Goal: Transaction & Acquisition: Purchase product/service

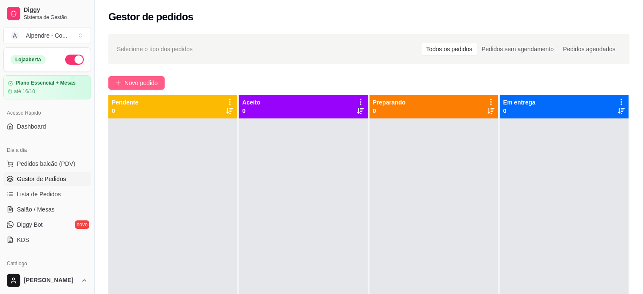
click at [125, 79] on span "Novo pedido" at bounding box center [140, 82] width 33 height 9
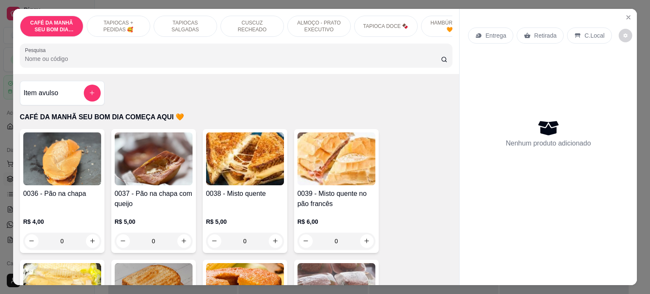
click at [311, 19] on p "ALMOÇO - PRATO EXECUTIVO" at bounding box center [318, 26] width 49 height 14
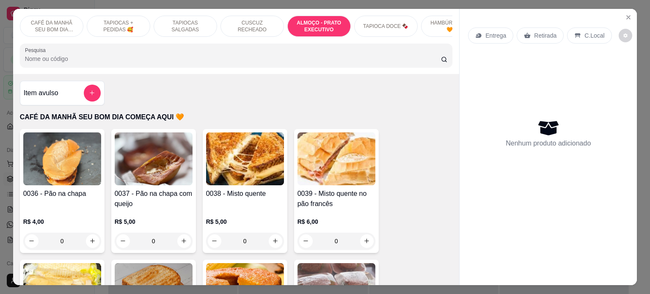
scroll to position [1430, 0]
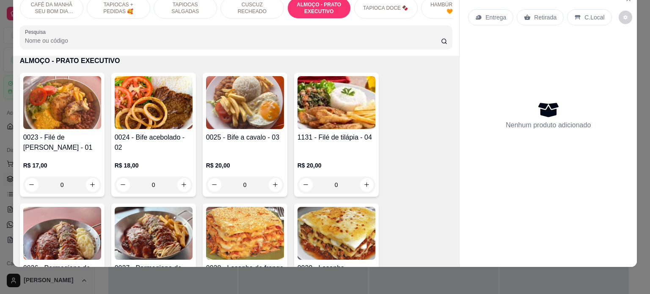
click at [181, 184] on div "0" at bounding box center [154, 184] width 78 height 17
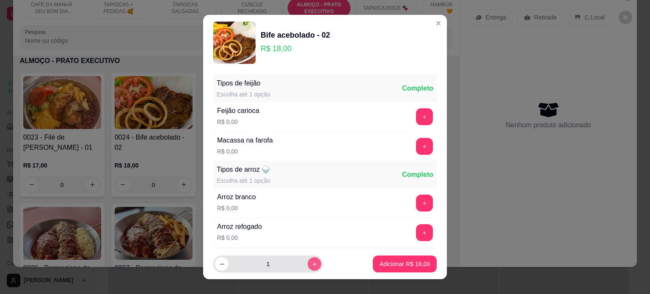
click at [312, 264] on icon "increase-product-quantity" at bounding box center [314, 264] width 5 height 5
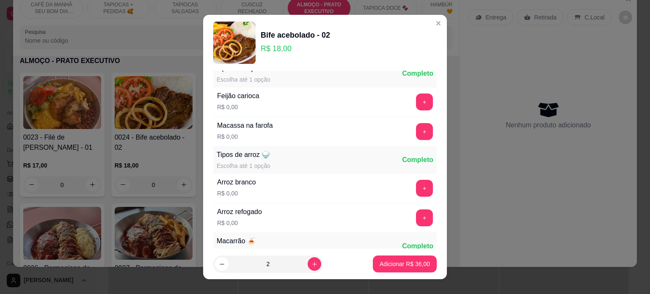
scroll to position [0, 0]
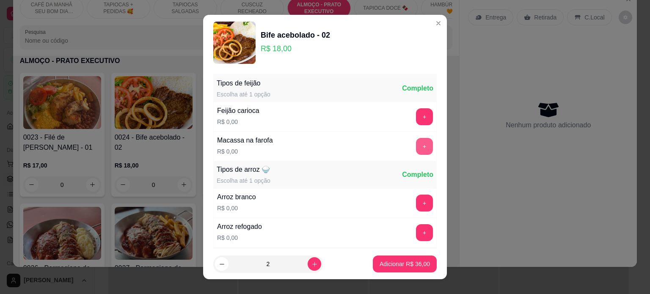
click at [416, 143] on button "+" at bounding box center [424, 146] width 17 height 17
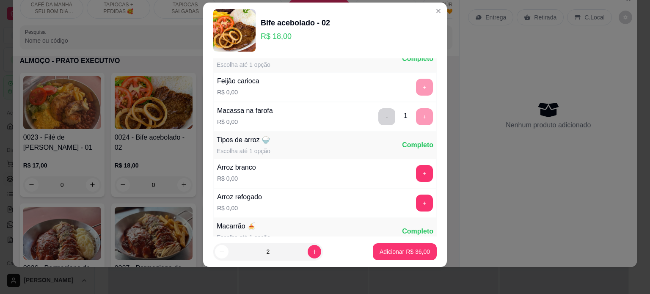
scroll to position [90, 0]
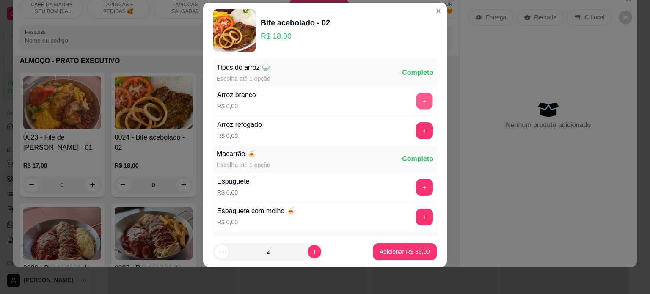
click at [416, 105] on button "+" at bounding box center [424, 101] width 17 height 17
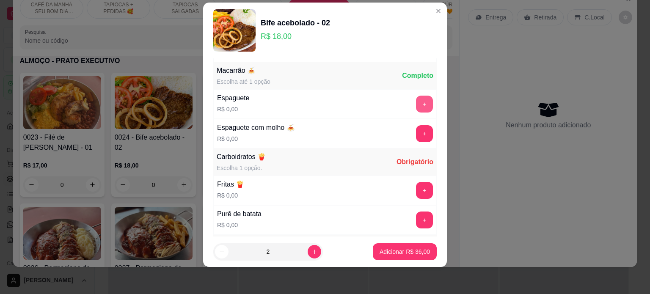
scroll to position [176, 0]
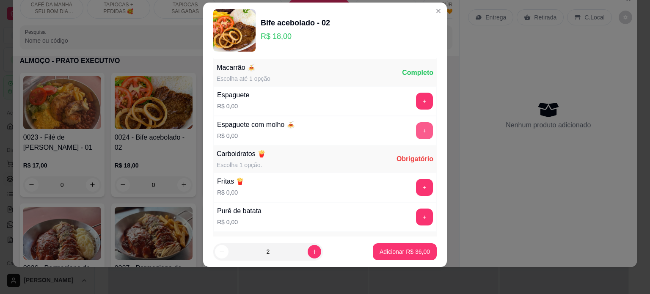
click at [416, 125] on button "+" at bounding box center [424, 130] width 17 height 17
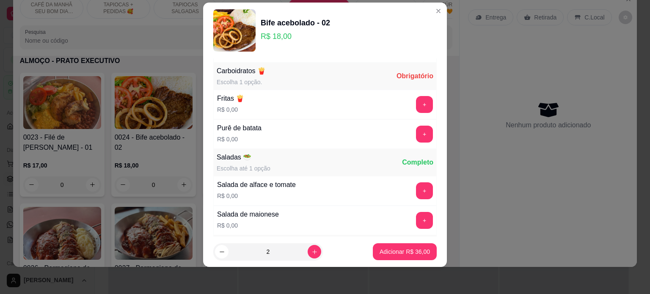
scroll to position [262, 0]
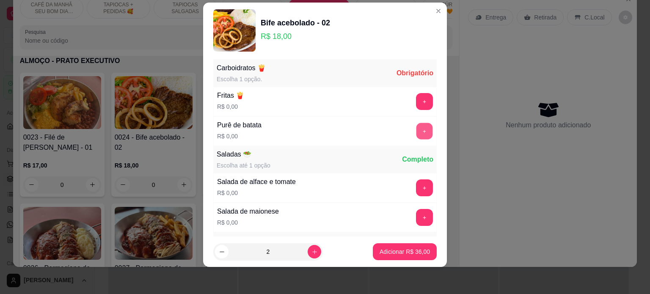
click at [416, 125] on button "+" at bounding box center [424, 131] width 17 height 17
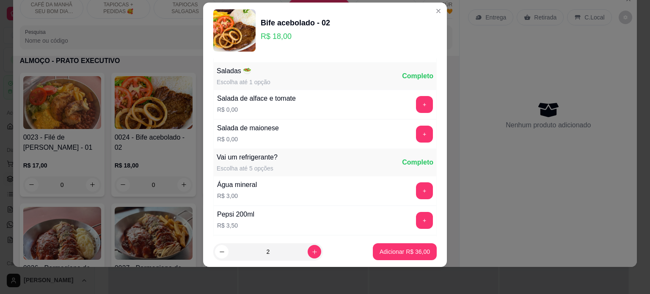
scroll to position [348, 0]
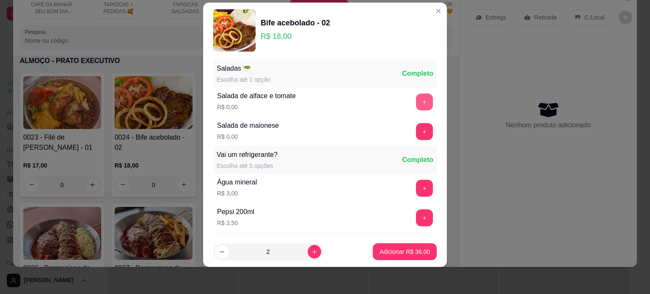
click at [416, 97] on button "+" at bounding box center [424, 102] width 17 height 17
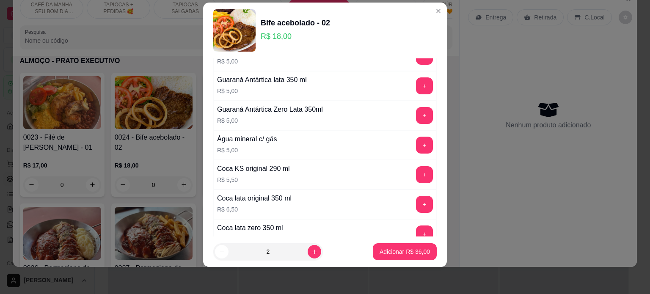
scroll to position [645, 0]
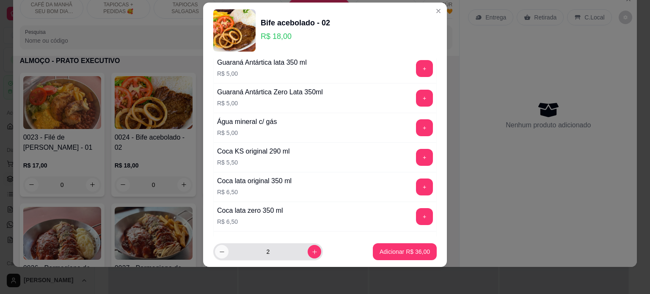
click at [217, 248] on button "decrease-product-quantity" at bounding box center [222, 252] width 14 height 14
type input "1"
click at [385, 252] on p "Adicionar R$ 18,00" at bounding box center [405, 252] width 50 height 8
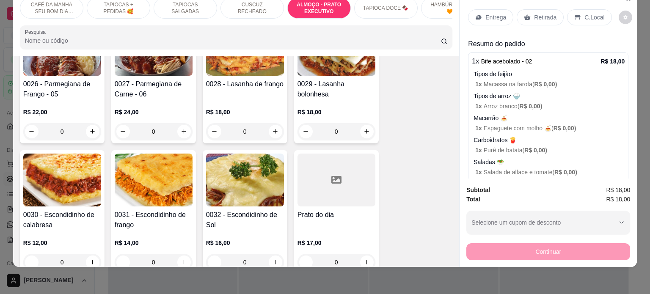
scroll to position [1642, 0]
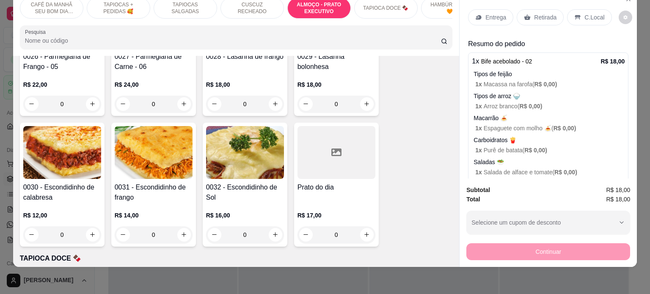
click at [362, 231] on div "0" at bounding box center [336, 234] width 78 height 17
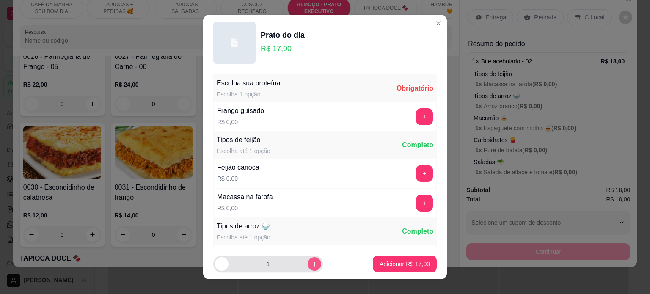
click at [308, 264] on button "increase-product-quantity" at bounding box center [315, 264] width 14 height 14
type input "2"
click at [416, 118] on button "+" at bounding box center [424, 116] width 17 height 17
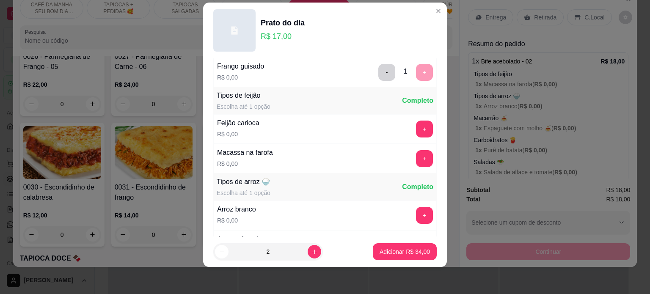
scroll to position [61, 0]
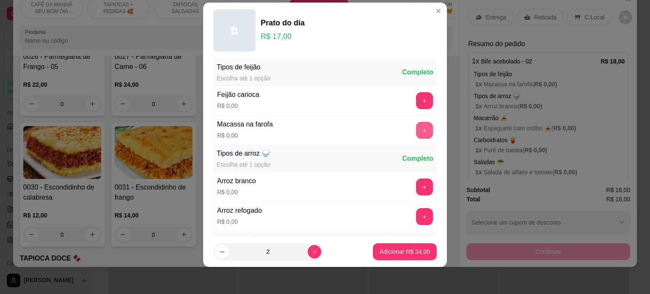
click at [416, 129] on button "+" at bounding box center [424, 130] width 17 height 17
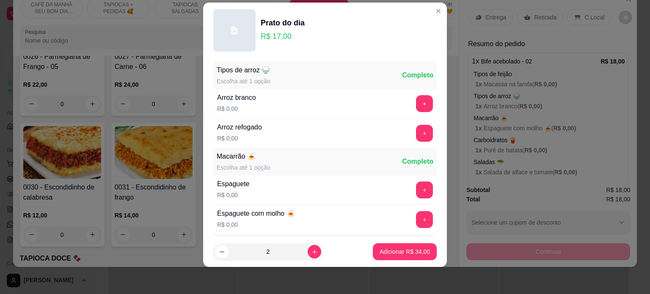
scroll to position [146, 0]
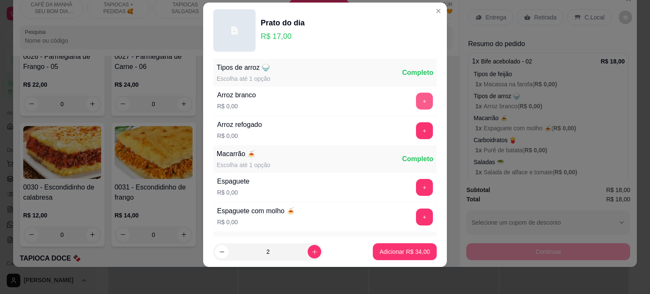
click at [416, 102] on button "+" at bounding box center [424, 101] width 17 height 17
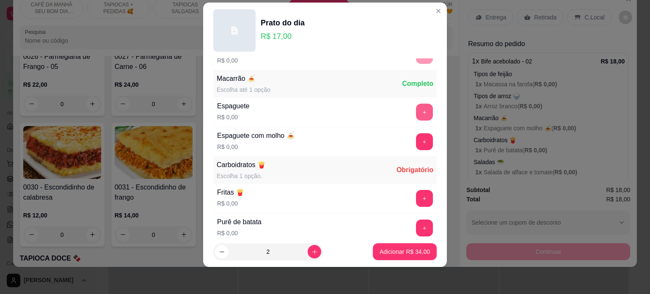
scroll to position [232, 0]
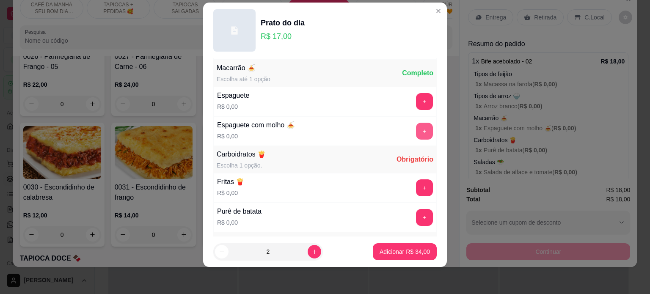
click at [416, 129] on button "+" at bounding box center [424, 131] width 17 height 17
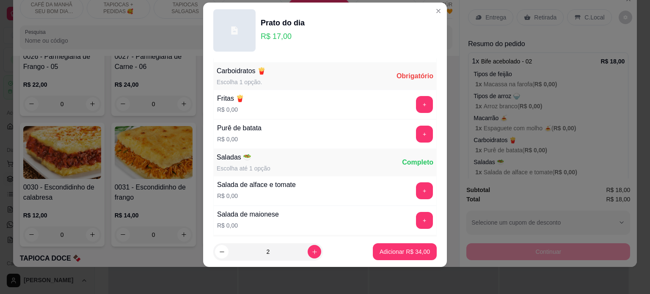
scroll to position [318, 0]
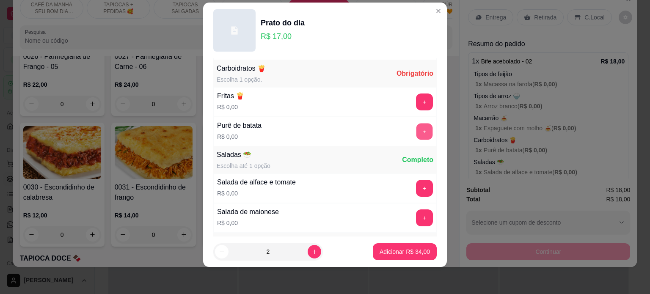
click at [416, 129] on button "+" at bounding box center [424, 131] width 17 height 17
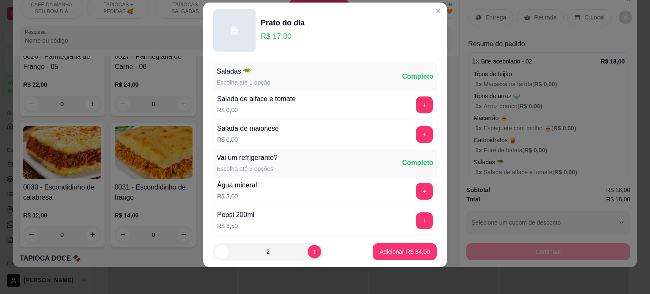
scroll to position [404, 0]
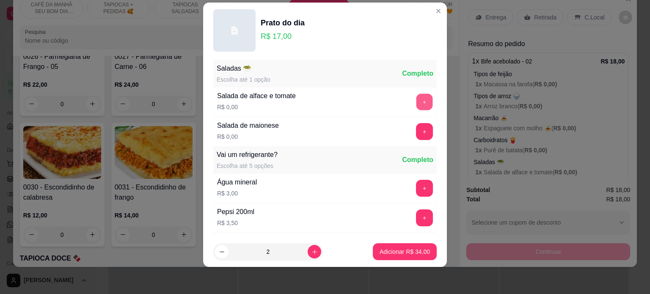
click at [416, 104] on button "+" at bounding box center [424, 102] width 17 height 17
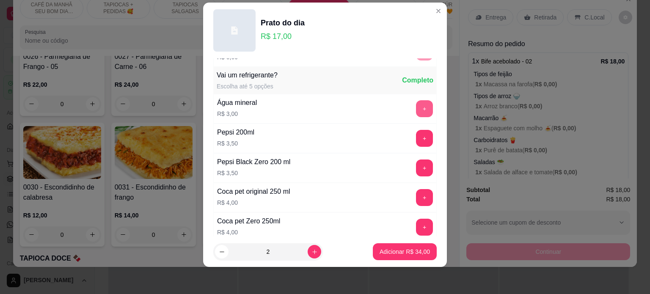
scroll to position [490, 0]
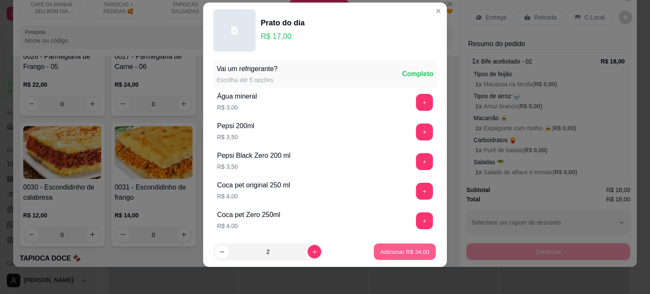
click at [401, 247] on button "Adicionar R$ 34,00" at bounding box center [405, 252] width 62 height 17
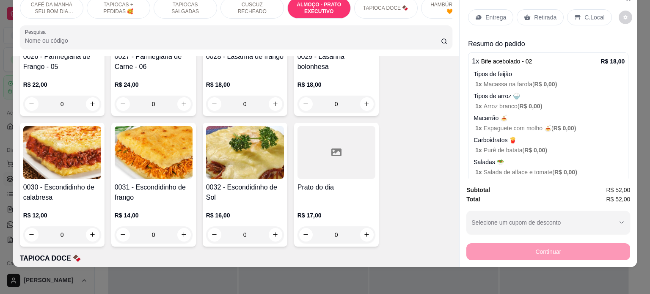
click at [497, 15] on div "Entrega" at bounding box center [490, 17] width 45 height 16
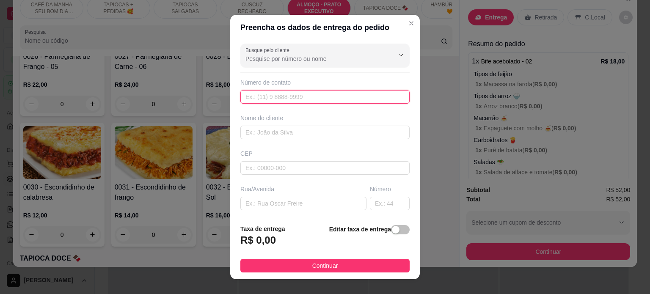
click at [280, 94] on input "text" at bounding box center [324, 97] width 169 height 14
click at [279, 98] on input "text" at bounding box center [324, 97] width 169 height 14
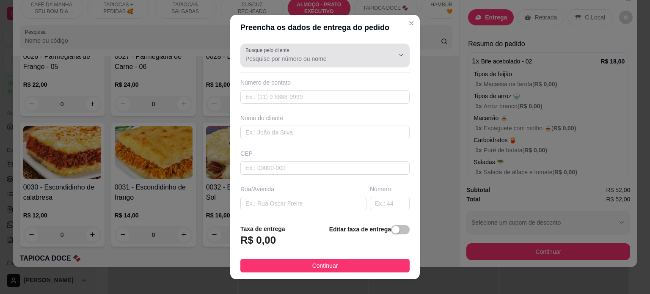
click at [321, 63] on div at bounding box center [324, 55] width 159 height 17
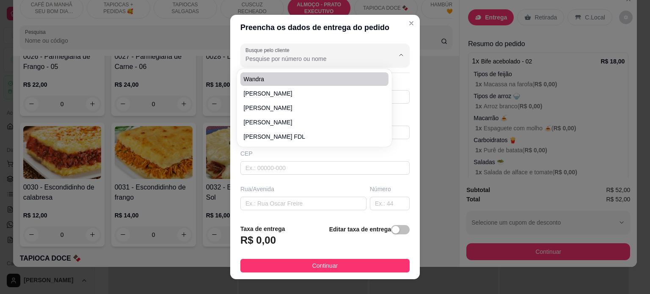
click at [303, 56] on input "Busque pelo cliente" at bounding box center [312, 59] width 135 height 8
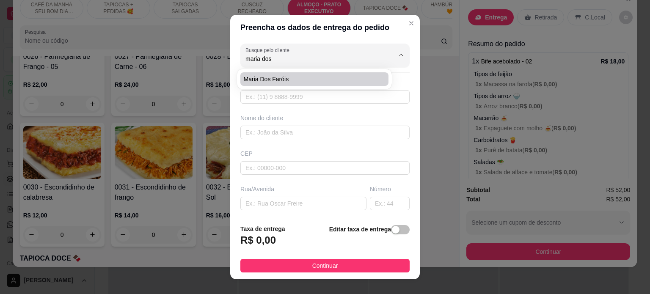
click at [302, 77] on span "Maria dos faróis" at bounding box center [310, 79] width 133 height 8
type input "Maria dos faróis"
type input "83986301153"
type input "Maria dos faróis"
type input "Av [PERSON_NAME]"
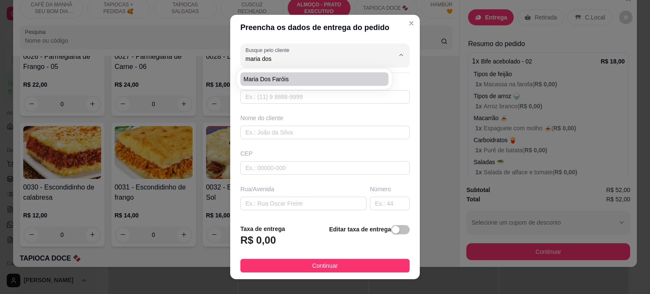
type input "[PERSON_NAME]"
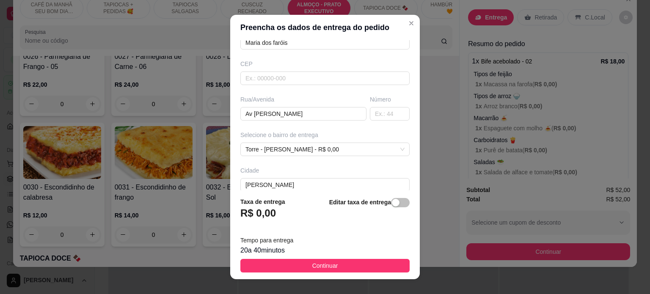
scroll to position [127, 0]
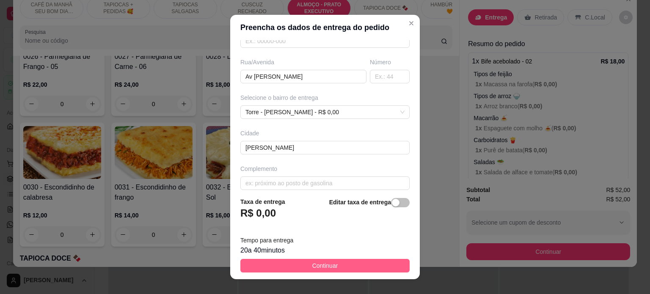
type input "Maria dos faróis"
click at [322, 269] on span "Continuar" at bounding box center [325, 265] width 26 height 9
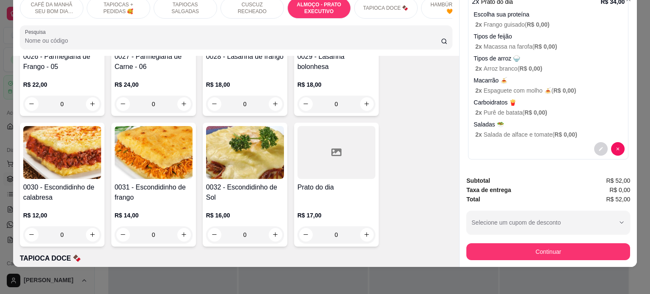
scroll to position [300, 0]
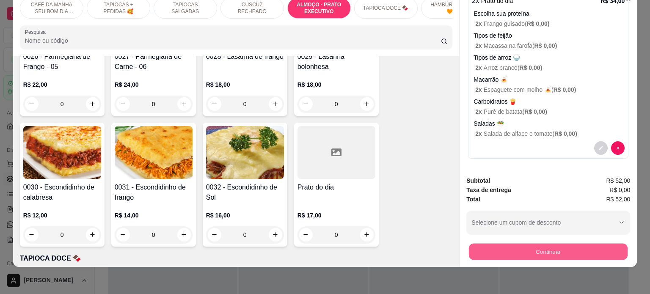
click at [535, 246] on button "Continuar" at bounding box center [548, 252] width 159 height 17
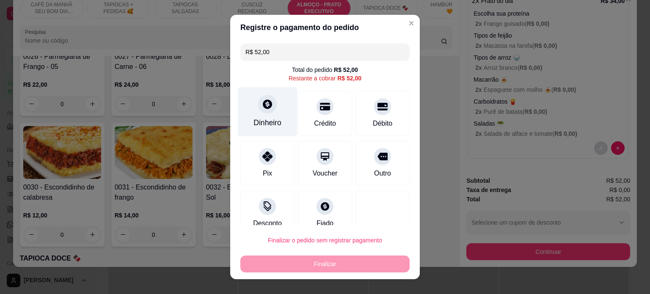
click at [263, 115] on div "Dinheiro" at bounding box center [268, 112] width 60 height 50
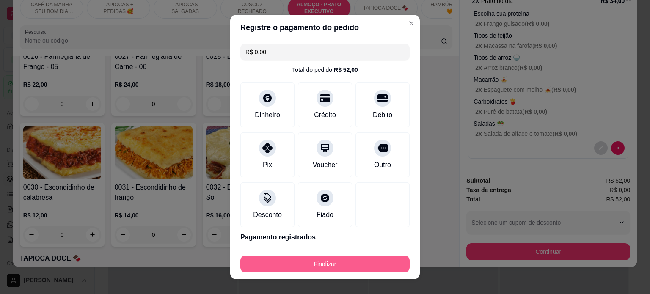
click at [335, 262] on button "Finalizar" at bounding box center [324, 264] width 169 height 17
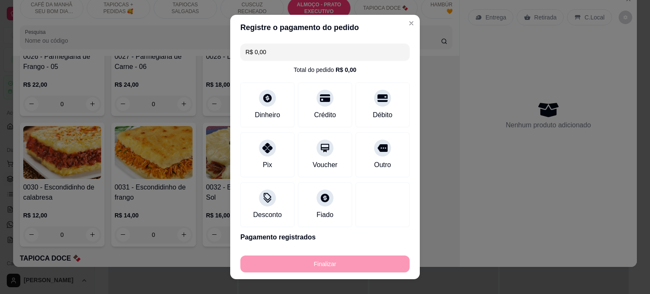
type input "-R$ 52,00"
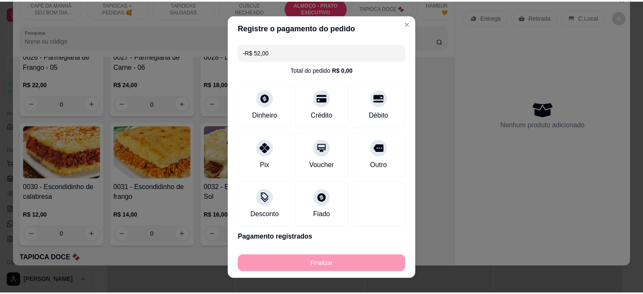
scroll to position [0, 0]
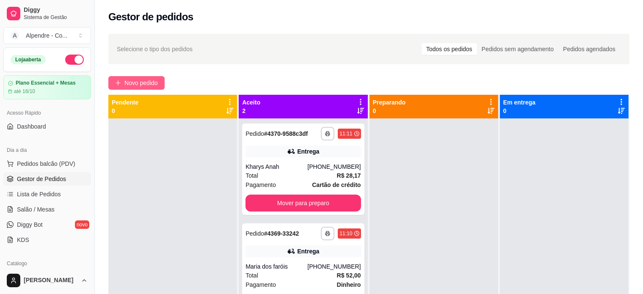
click at [142, 80] on span "Novo pedido" at bounding box center [140, 82] width 33 height 9
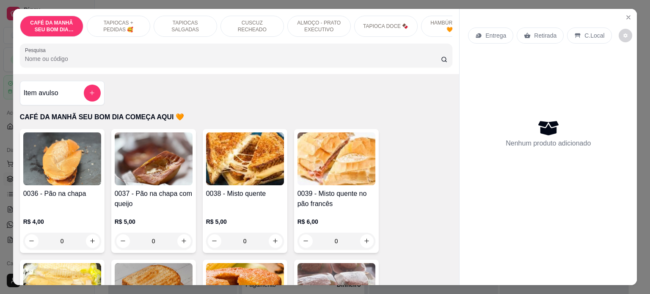
click at [316, 19] on p "ALMOÇO - PRATO EXECUTIVO" at bounding box center [318, 26] width 49 height 14
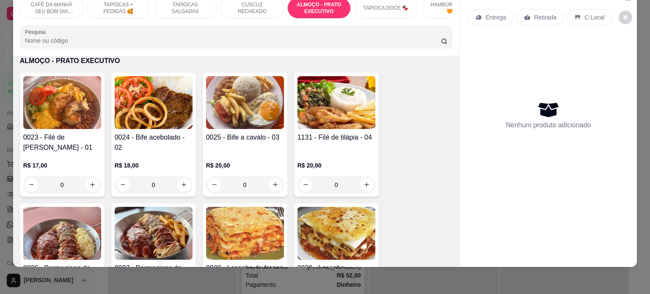
click at [179, 184] on div "0" at bounding box center [154, 184] width 78 height 17
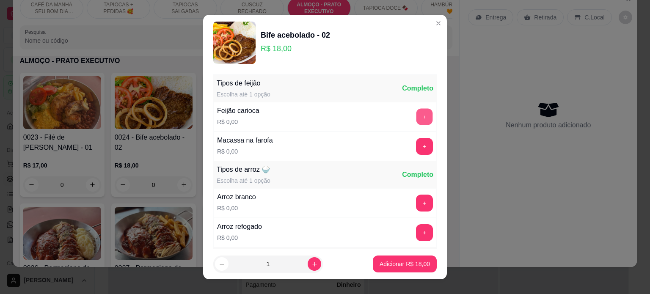
click at [416, 118] on button "+" at bounding box center [424, 116] width 17 height 17
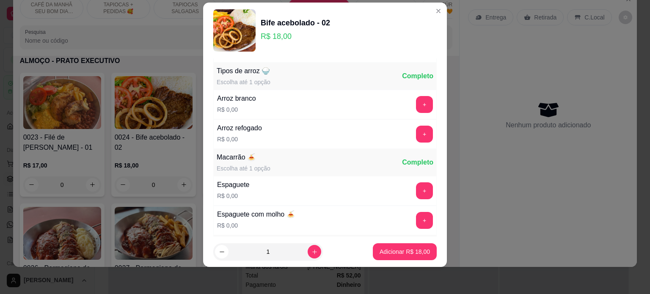
scroll to position [90, 0]
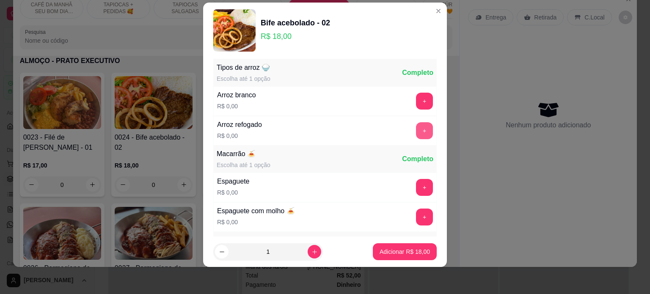
click at [416, 133] on button "+" at bounding box center [424, 130] width 17 height 17
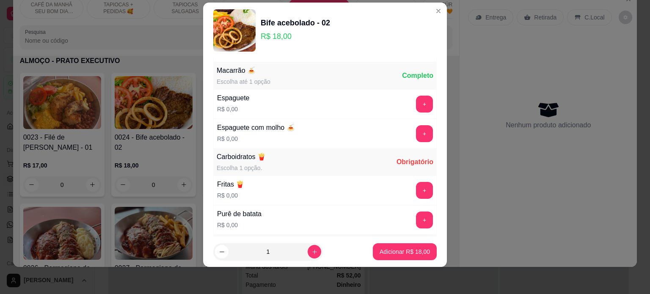
scroll to position [176, 0]
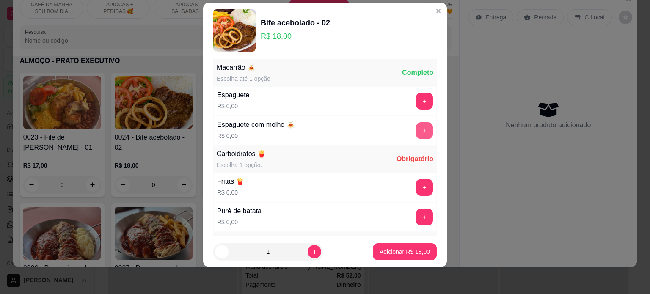
click at [416, 128] on button "+" at bounding box center [424, 130] width 17 height 17
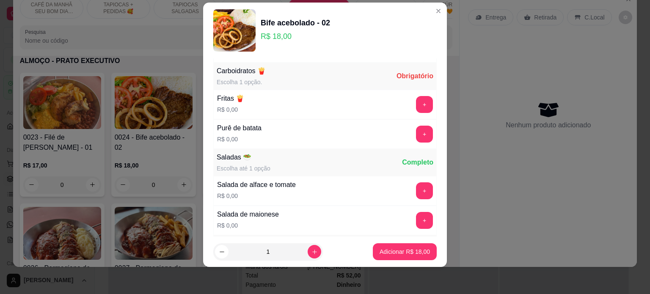
scroll to position [262, 0]
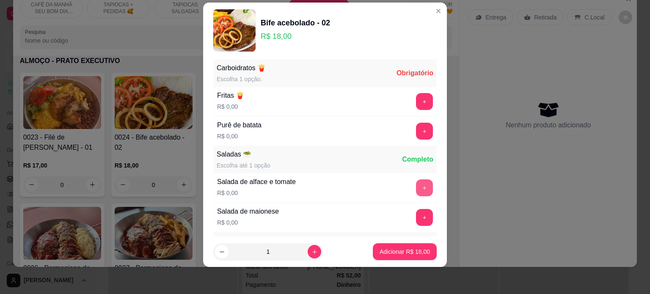
click at [416, 186] on button "+" at bounding box center [424, 187] width 17 height 17
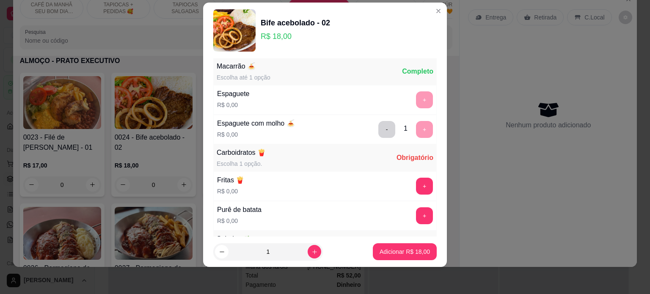
scroll to position [220, 0]
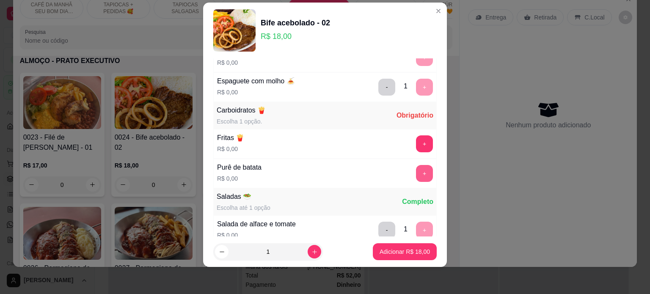
click at [416, 170] on button "+" at bounding box center [424, 173] width 17 height 17
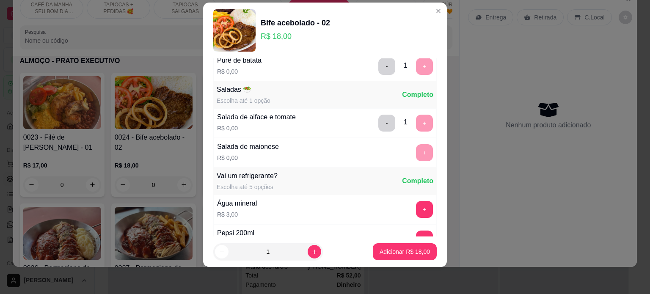
click at [414, 252] on p "Adicionar R$ 18,00" at bounding box center [405, 252] width 50 height 8
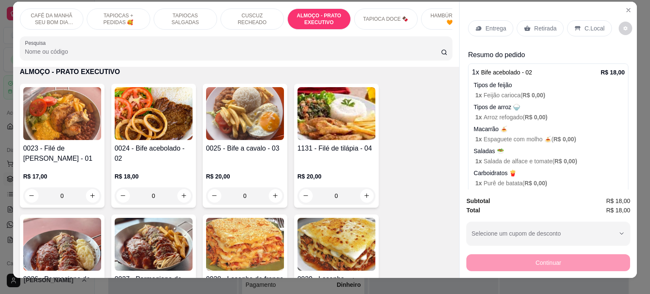
scroll to position [0, 0]
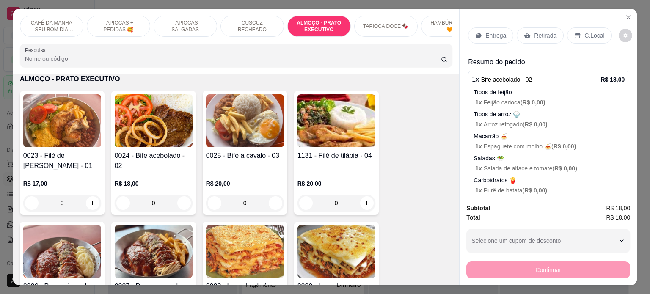
click at [485, 31] on p "Entrega" at bounding box center [495, 35] width 21 height 8
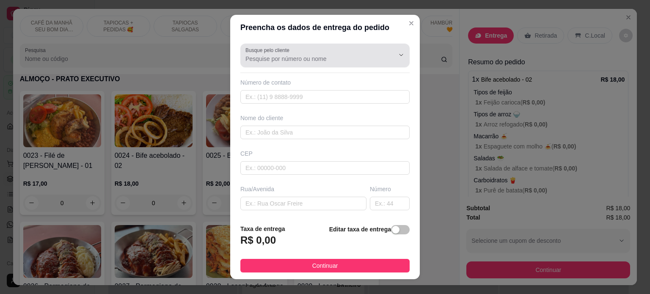
click at [283, 57] on input "Busque pelo cliente" at bounding box center [312, 59] width 135 height 8
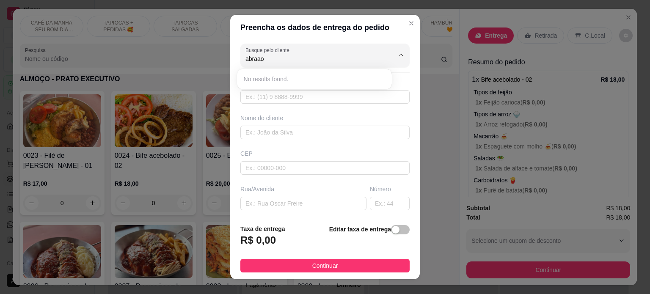
click at [280, 76] on div "No results found." at bounding box center [314, 79] width 148 height 14
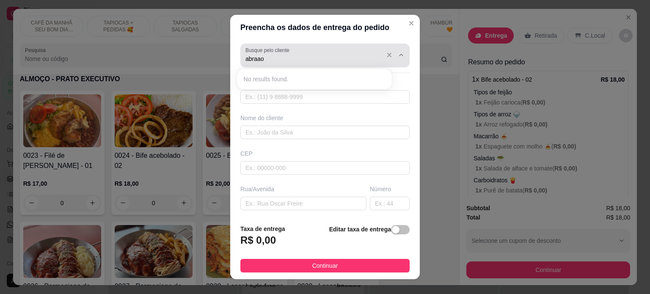
click at [276, 60] on input "abraao" at bounding box center [312, 59] width 135 height 8
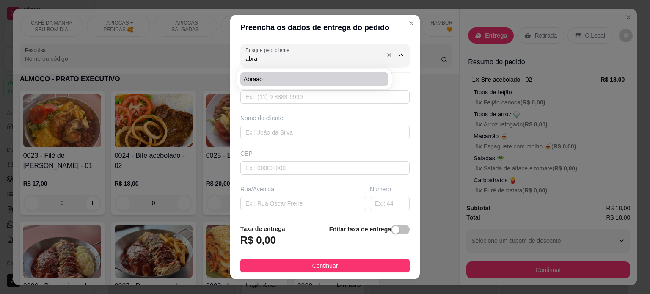
type input "Abraão"
type input "83986032138"
type input "Abraão"
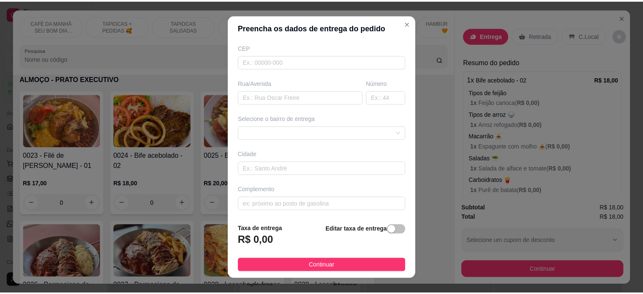
scroll to position [12, 0]
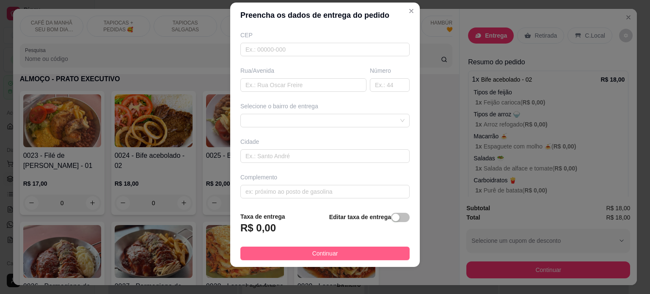
type input "Abraão"
click at [316, 251] on span "Continuar" at bounding box center [325, 253] width 26 height 9
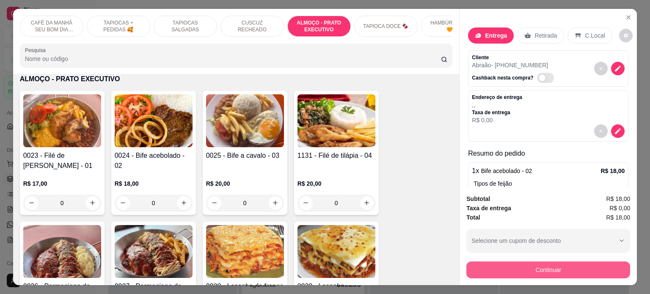
click at [542, 264] on button "Continuar" at bounding box center [548, 269] width 164 height 17
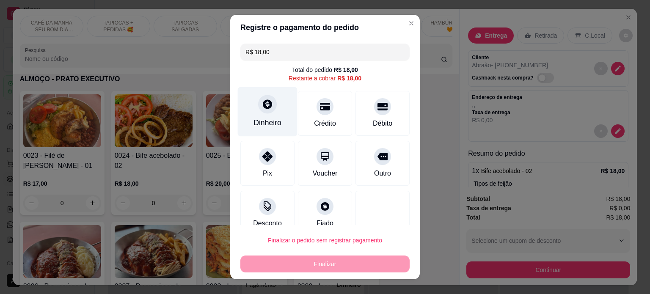
click at [256, 116] on div "Dinheiro" at bounding box center [268, 112] width 60 height 50
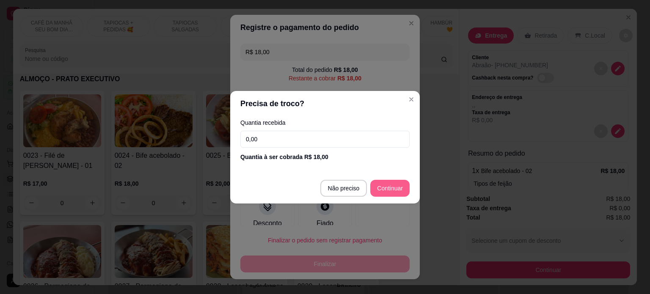
type input "R$ 0,00"
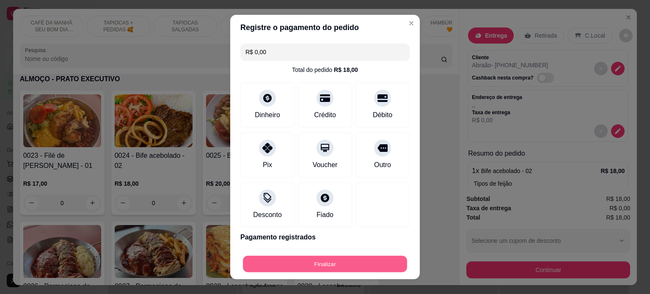
click at [336, 260] on button "Finalizar" at bounding box center [325, 264] width 164 height 17
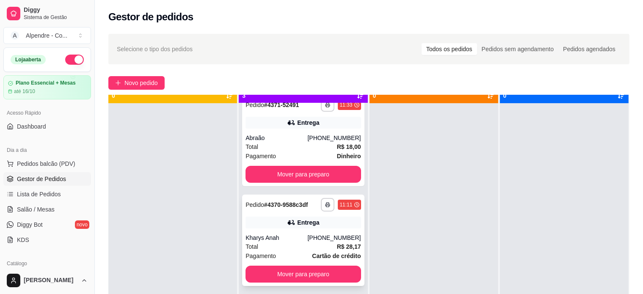
scroll to position [24, 0]
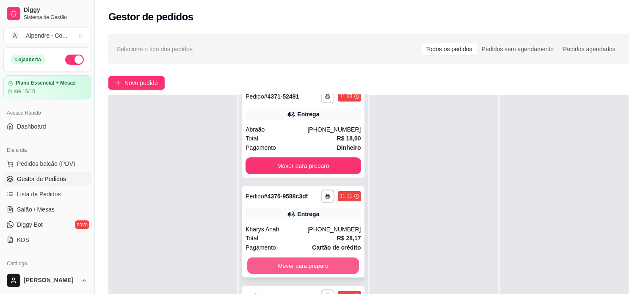
click at [294, 268] on button "Mover para preparo" at bounding box center [303, 266] width 112 height 17
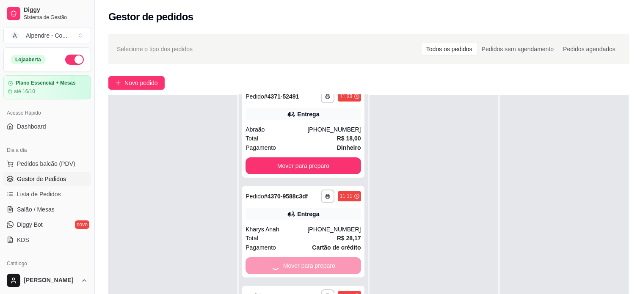
scroll to position [0, 0]
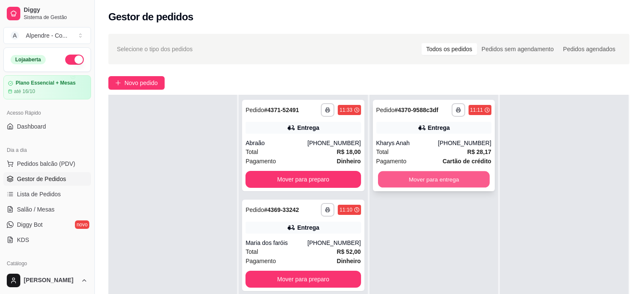
click at [435, 173] on button "Mover para entrega" at bounding box center [434, 179] width 112 height 17
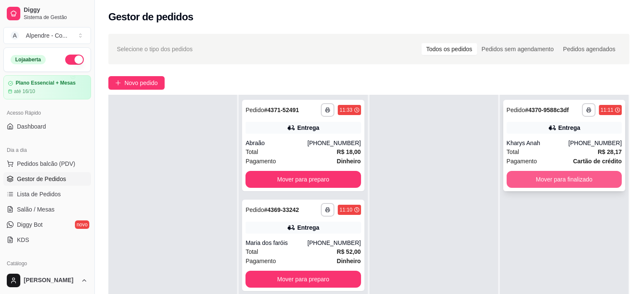
click at [577, 175] on button "Mover para finalizado" at bounding box center [563, 179] width 115 height 17
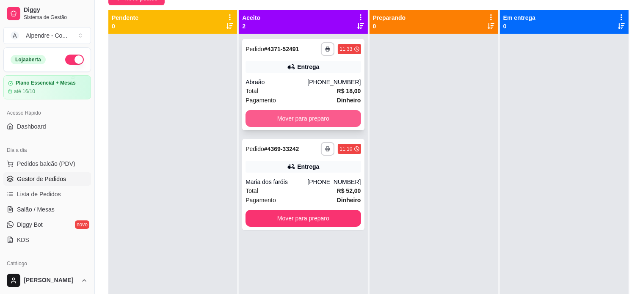
click at [303, 124] on button "Mover para preparo" at bounding box center [302, 118] width 115 height 17
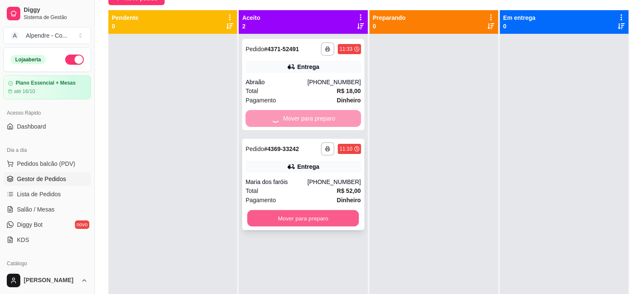
click at [317, 215] on button "Mover para preparo" at bounding box center [303, 218] width 112 height 17
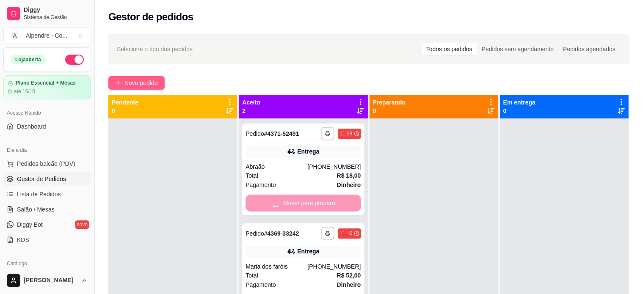
click at [130, 80] on span "Novo pedido" at bounding box center [140, 82] width 33 height 9
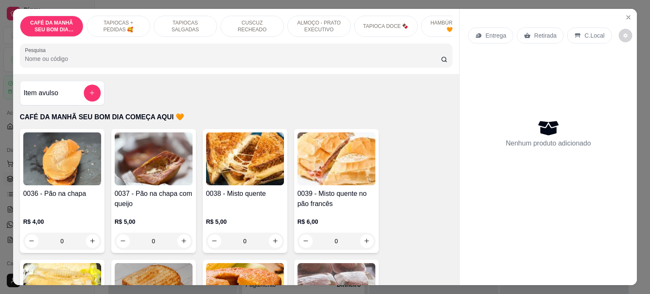
click at [324, 26] on p "ALMOÇO - PRATO EXECUTIVO" at bounding box center [318, 26] width 49 height 14
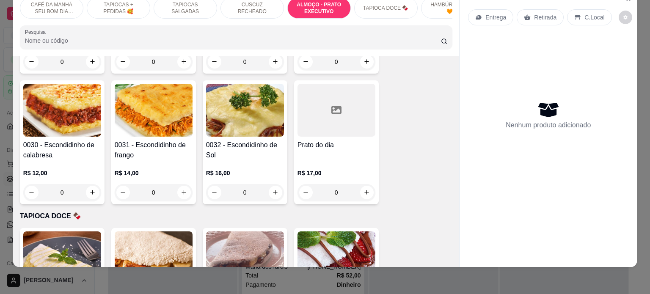
scroll to position [1726, 0]
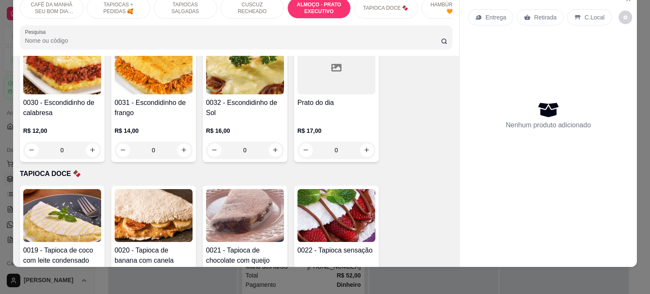
click at [366, 154] on div "0" at bounding box center [336, 150] width 78 height 17
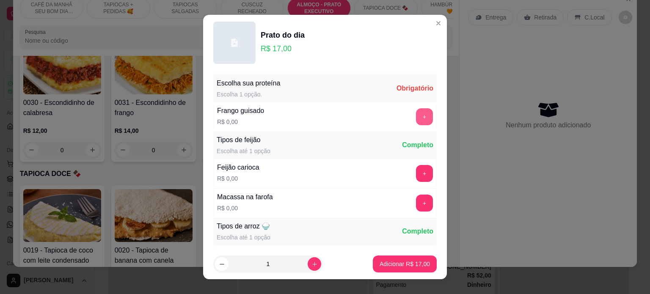
click at [416, 118] on button "+" at bounding box center [424, 116] width 17 height 17
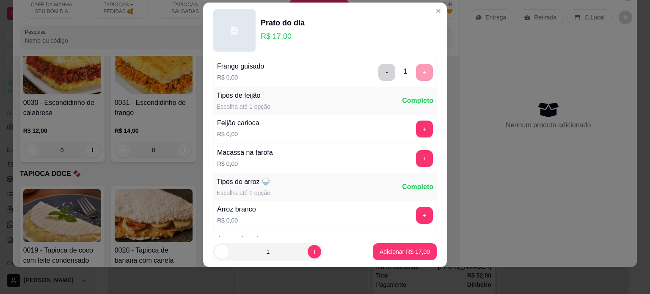
scroll to position [61, 0]
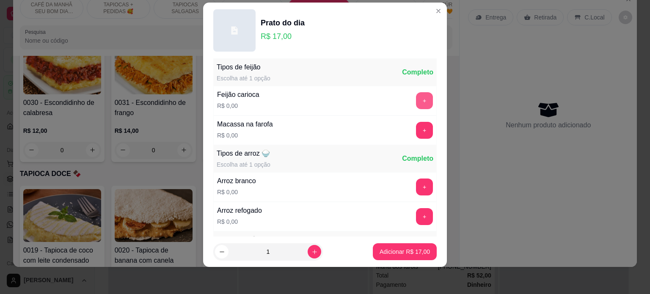
click at [416, 102] on button "+" at bounding box center [424, 100] width 17 height 17
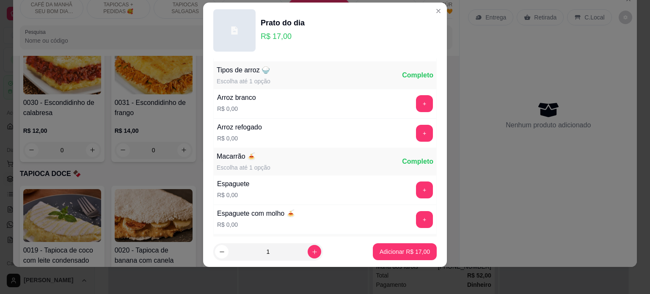
scroll to position [146, 0]
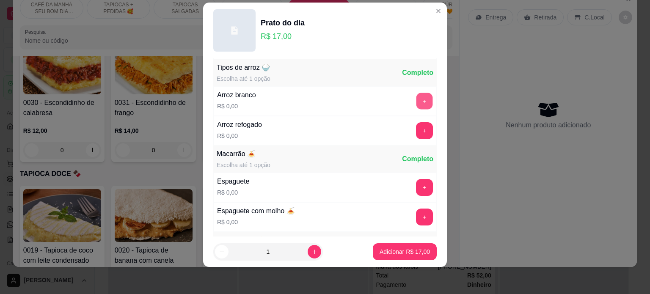
click at [416, 103] on button "+" at bounding box center [424, 101] width 17 height 17
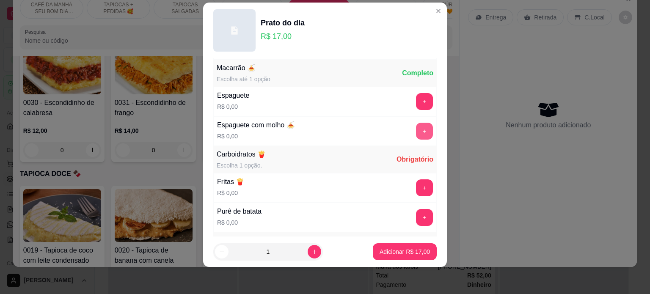
click at [416, 126] on button "+" at bounding box center [424, 131] width 17 height 17
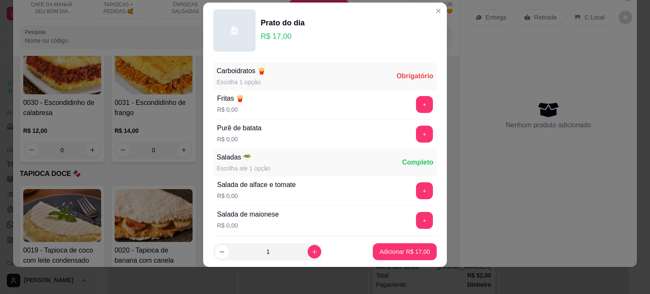
scroll to position [318, 0]
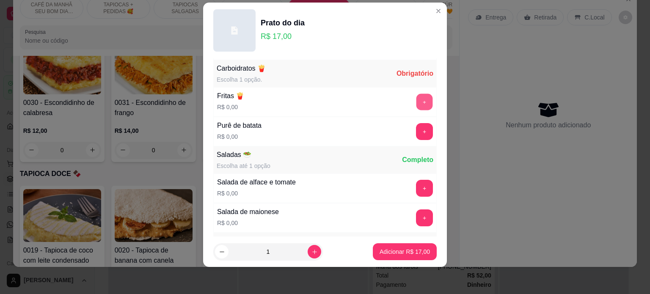
click at [416, 95] on button "+" at bounding box center [424, 102] width 17 height 17
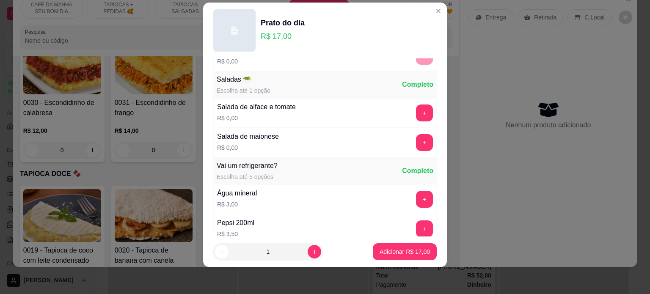
scroll to position [404, 0]
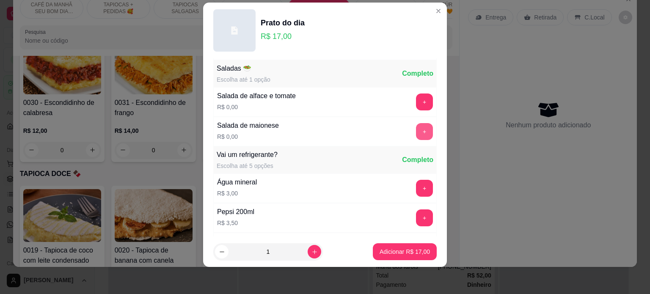
click at [416, 127] on button "+" at bounding box center [424, 131] width 17 height 17
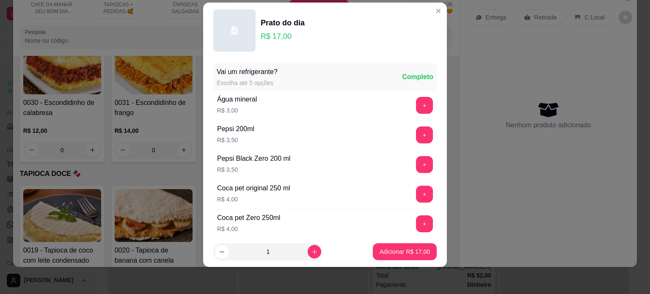
scroll to position [490, 0]
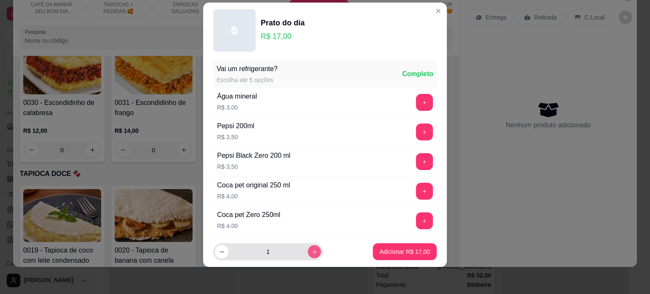
click at [311, 250] on icon "increase-product-quantity" at bounding box center [314, 252] width 6 height 6
type input "2"
click at [384, 250] on p "Adicionar R$ 34,00" at bounding box center [405, 252] width 50 height 8
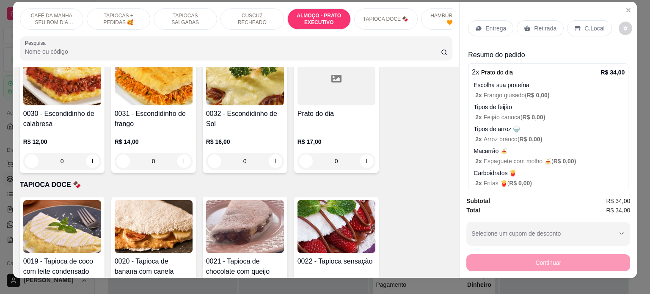
scroll to position [0, 0]
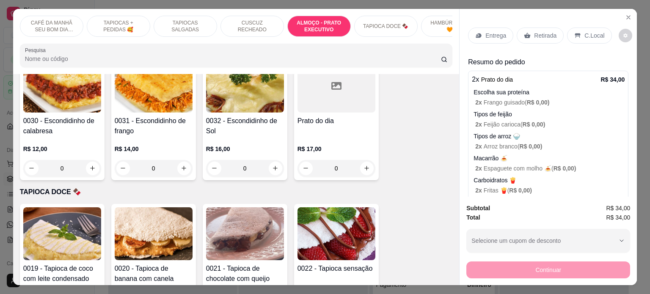
click at [534, 31] on p "Retirada" at bounding box center [545, 35] width 22 height 8
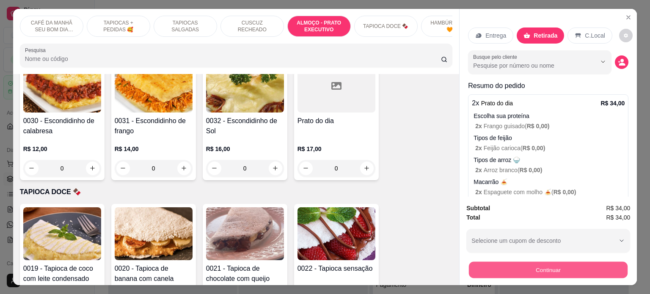
click at [534, 267] on button "Continuar" at bounding box center [548, 270] width 159 height 17
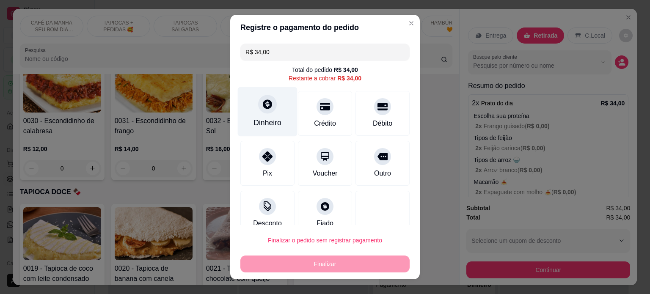
click at [262, 109] on icon at bounding box center [267, 104] width 11 height 11
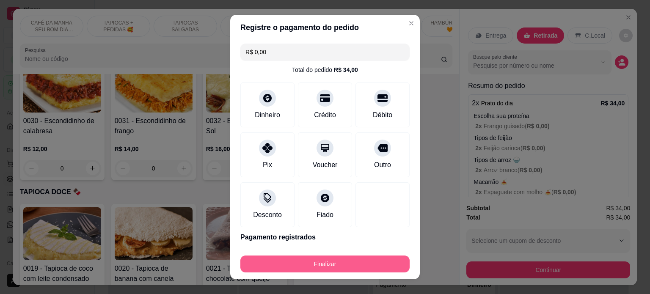
click at [317, 264] on button "Finalizar" at bounding box center [324, 264] width 169 height 17
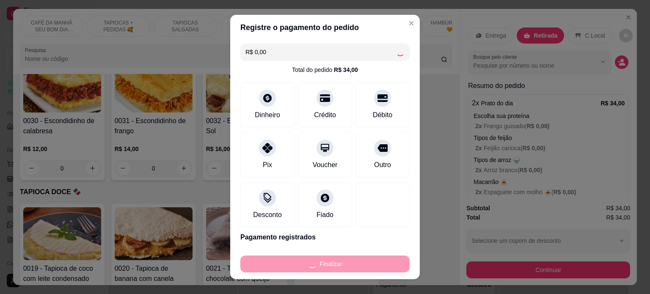
type input "-R$ 34,00"
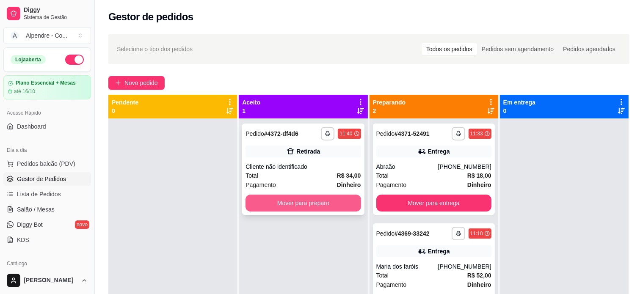
click at [306, 211] on button "Mover para preparo" at bounding box center [302, 203] width 115 height 17
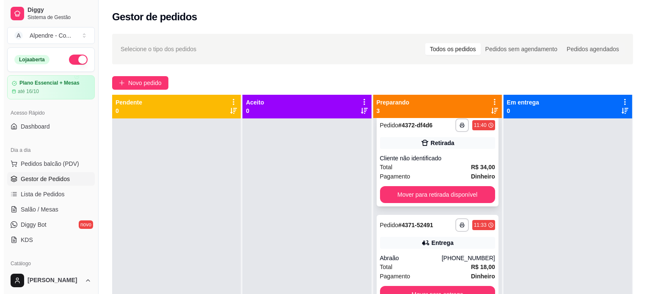
scroll to position [14, 0]
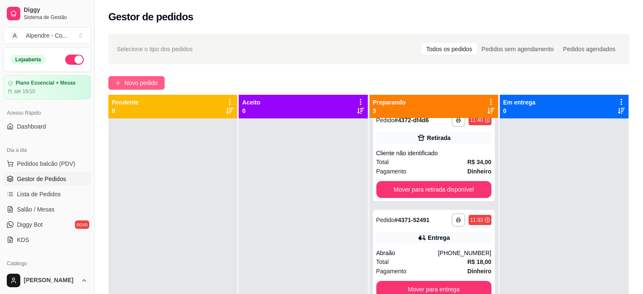
click at [139, 86] on span "Novo pedido" at bounding box center [140, 82] width 33 height 9
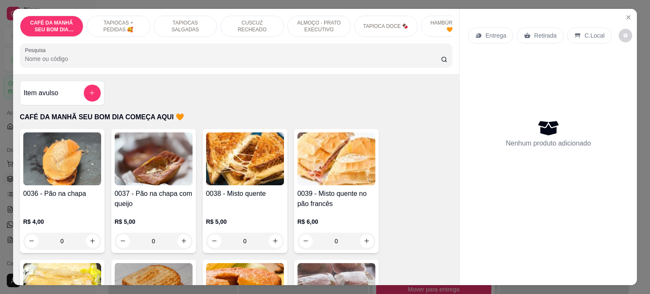
click at [325, 23] on p "ALMOÇO - PRATO EXECUTIVO" at bounding box center [318, 26] width 49 height 14
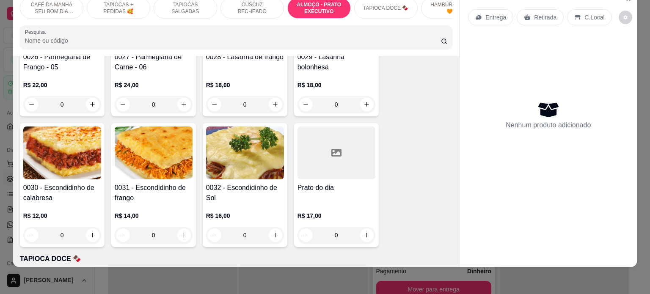
scroll to position [1642, 0]
click at [267, 234] on div "0" at bounding box center [245, 234] width 78 height 17
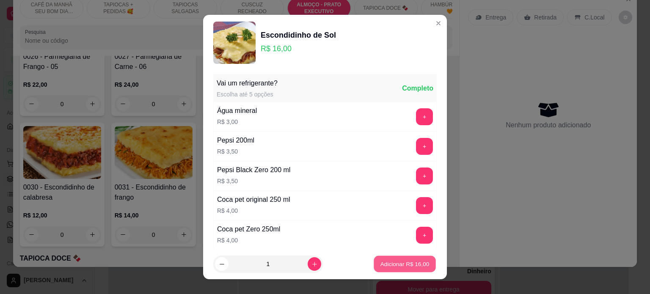
click at [395, 265] on p "Adicionar R$ 16,00" at bounding box center [404, 264] width 49 height 8
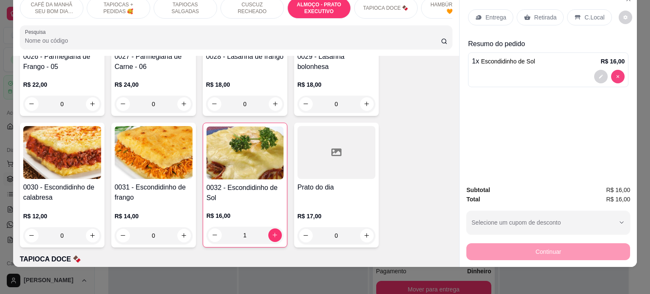
type input "0"
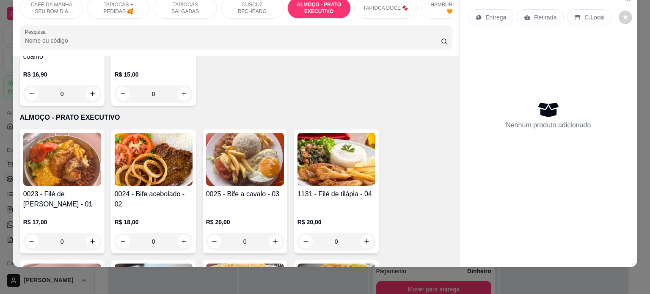
scroll to position [1388, 0]
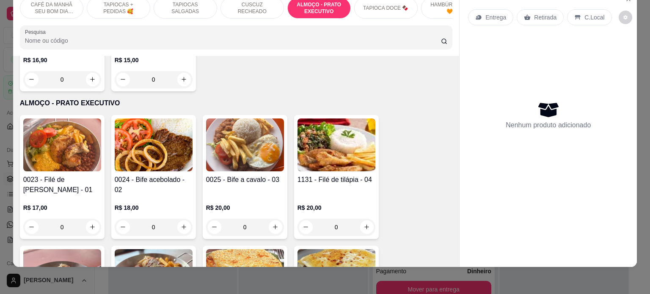
click at [184, 226] on div "0" at bounding box center [154, 227] width 78 height 17
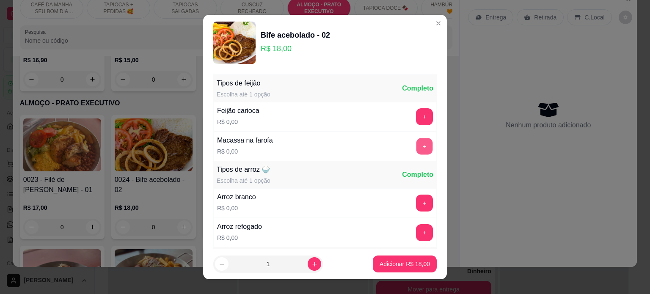
click at [416, 147] on button "+" at bounding box center [424, 146] width 17 height 17
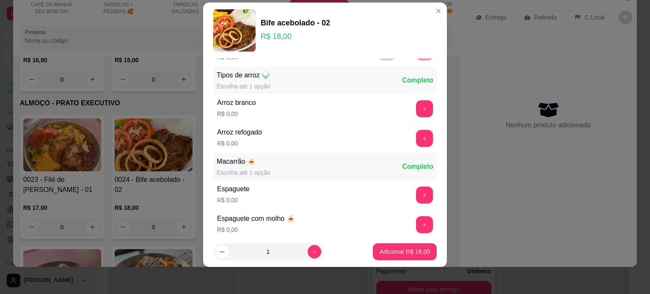
scroll to position [90, 0]
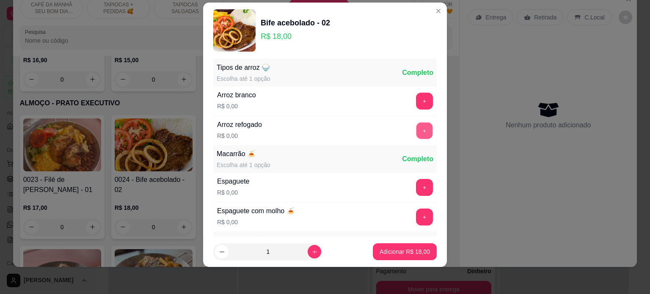
click at [416, 132] on button "+" at bounding box center [424, 130] width 17 height 17
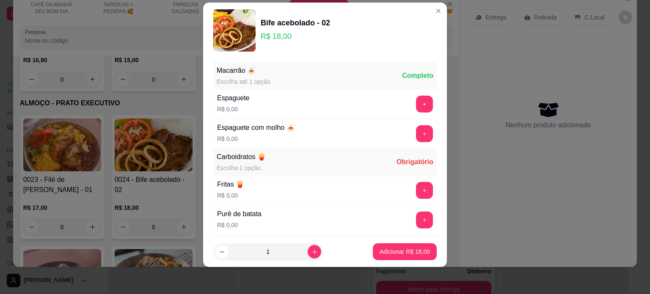
scroll to position [176, 0]
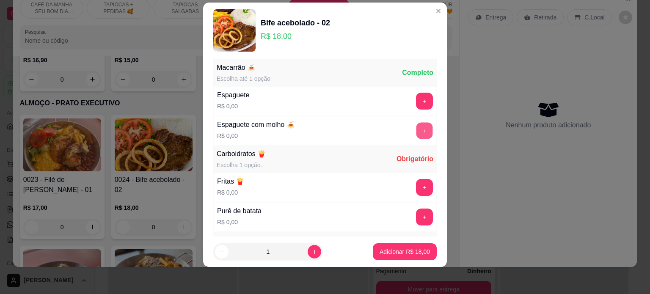
click at [416, 130] on button "+" at bounding box center [424, 130] width 17 height 17
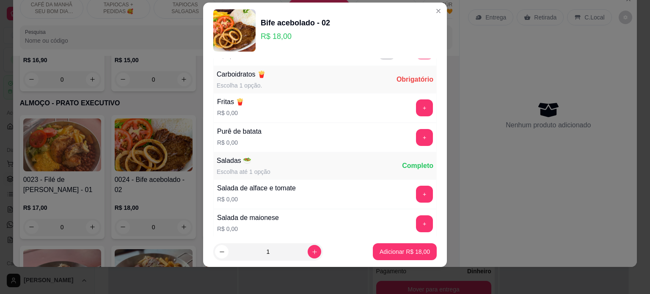
scroll to position [262, 0]
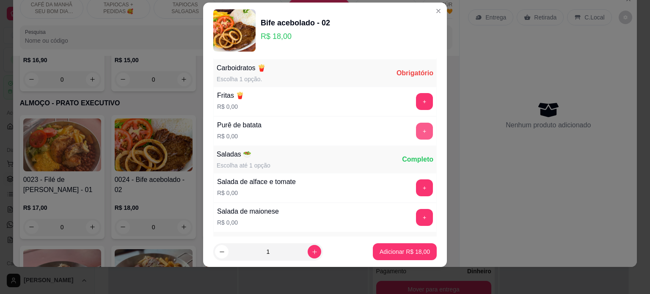
click at [416, 126] on button "+" at bounding box center [424, 131] width 17 height 17
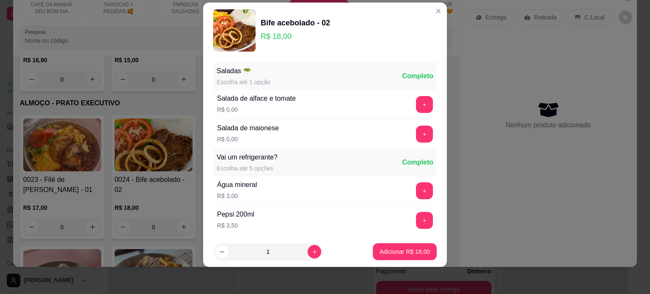
scroll to position [348, 0]
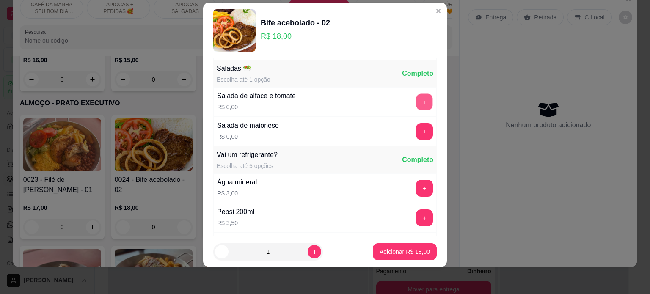
click at [416, 105] on button "+" at bounding box center [424, 102] width 17 height 17
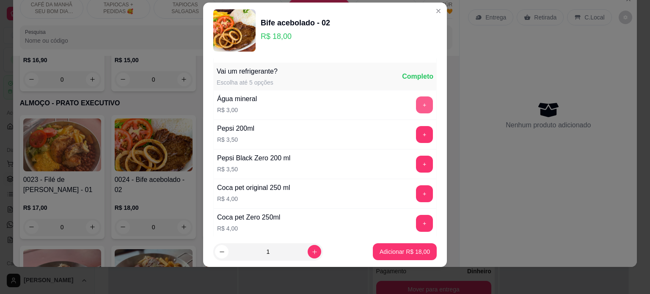
scroll to position [434, 0]
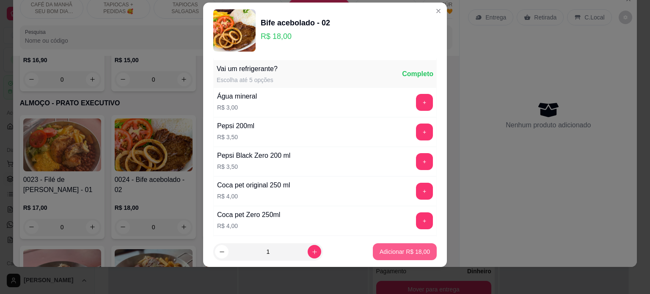
click at [394, 248] on p "Adicionar R$ 18,00" at bounding box center [405, 252] width 50 height 8
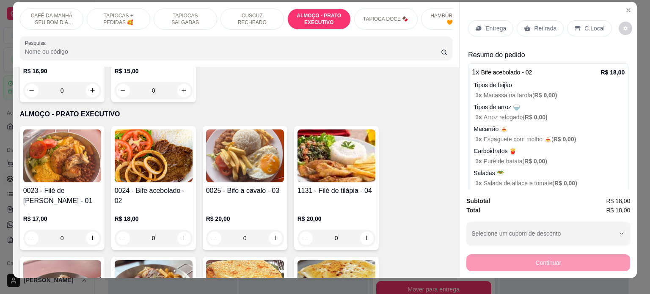
scroll to position [0, 0]
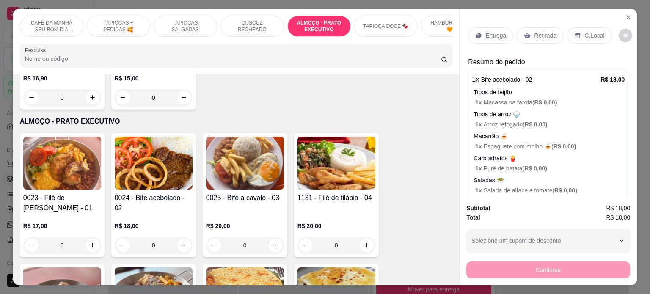
click at [487, 32] on p "Entrega" at bounding box center [495, 35] width 21 height 8
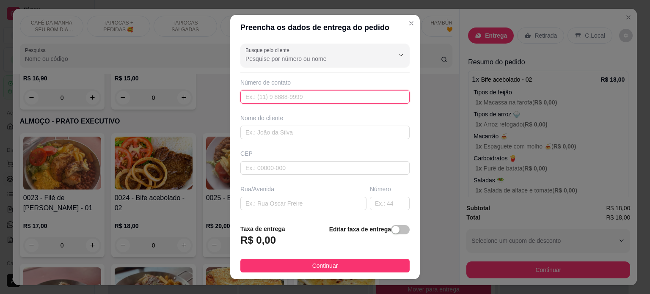
click at [337, 98] on input "text" at bounding box center [324, 97] width 169 height 14
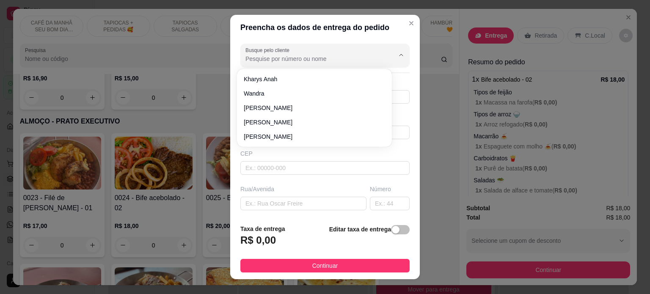
click at [268, 55] on input "Busque pelo cliente" at bounding box center [312, 59] width 135 height 8
type input "larissa"
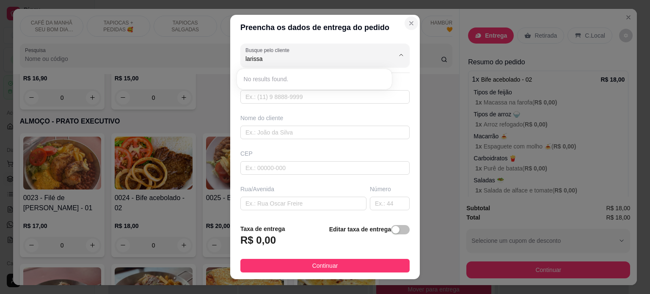
click at [408, 21] on icon "Close" at bounding box center [411, 23] width 7 height 7
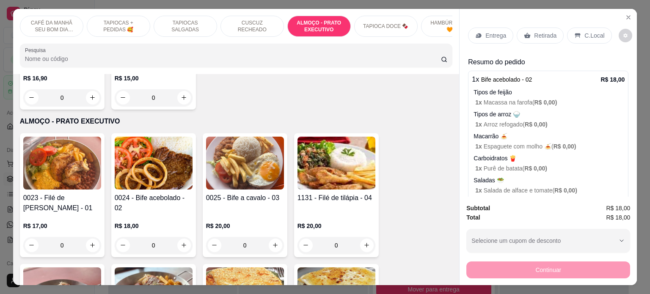
click at [495, 31] on p "Entrega" at bounding box center [495, 35] width 21 height 8
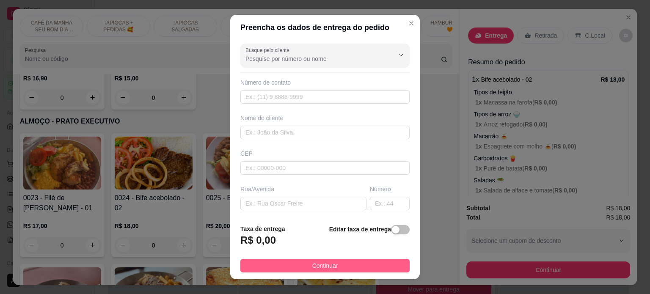
click at [335, 267] on button "Continuar" at bounding box center [324, 266] width 169 height 14
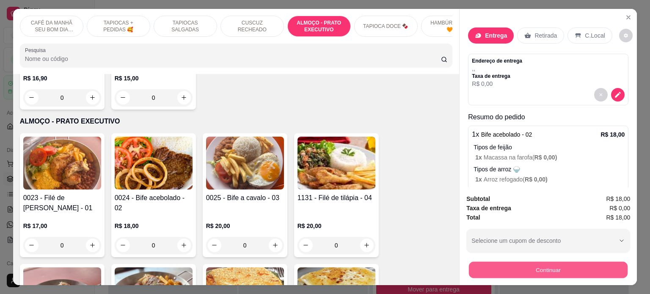
click at [551, 269] on button "Continuar" at bounding box center [548, 270] width 159 height 17
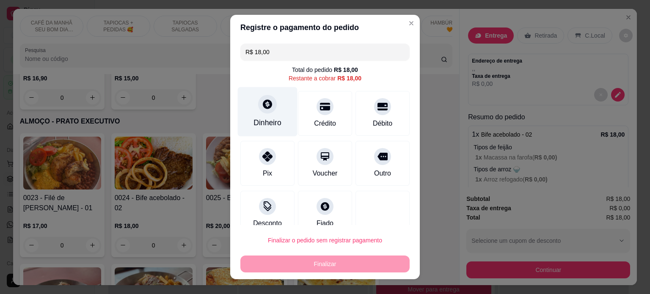
click at [261, 123] on div "Dinheiro" at bounding box center [267, 122] width 28 height 11
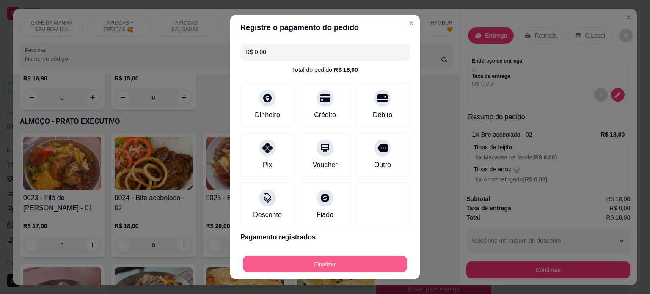
click at [338, 269] on button "Finalizar" at bounding box center [325, 264] width 164 height 17
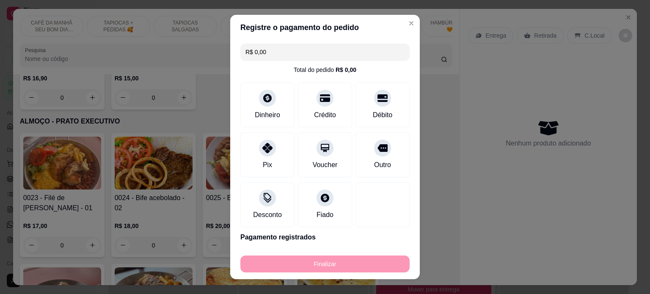
type input "-R$ 18,00"
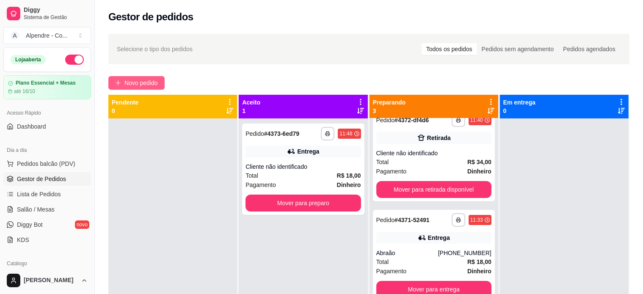
click at [149, 85] on span "Novo pedido" at bounding box center [140, 82] width 33 height 9
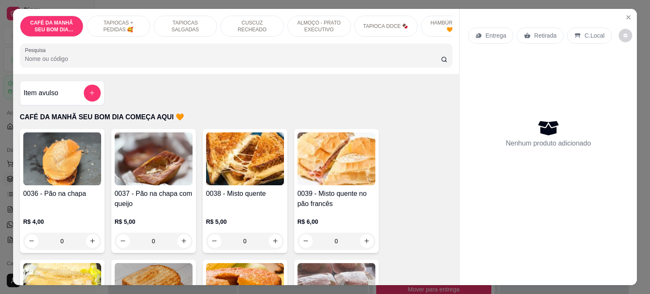
click at [313, 25] on p "ALMOÇO - PRATO EXECUTIVO" at bounding box center [318, 26] width 49 height 14
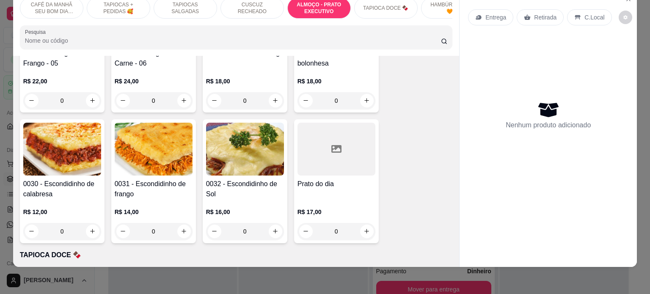
scroll to position [1684, 0]
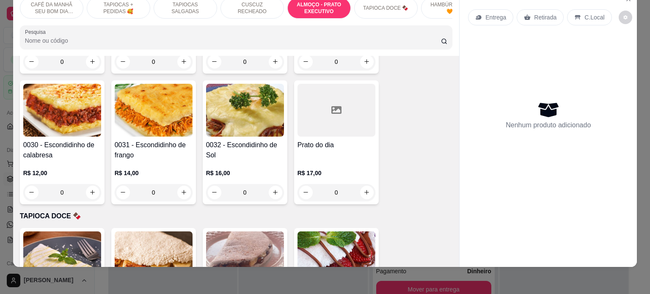
click at [277, 187] on div "0" at bounding box center [245, 192] width 78 height 17
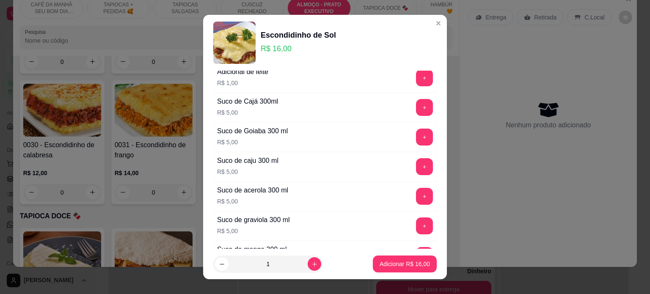
scroll to position [465, 0]
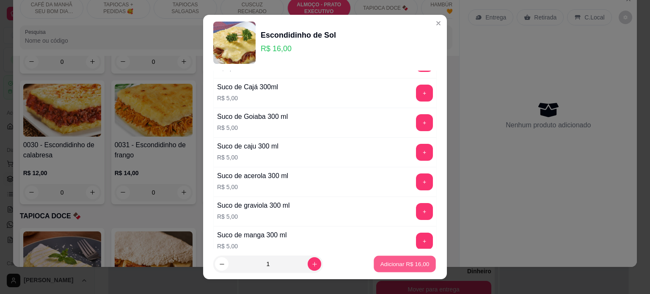
click at [397, 264] on p "Adicionar R$ 16,00" at bounding box center [404, 264] width 49 height 8
type input "1"
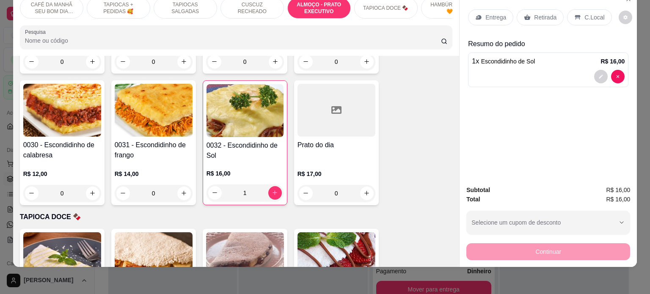
click at [487, 13] on p "Entrega" at bounding box center [495, 17] width 21 height 8
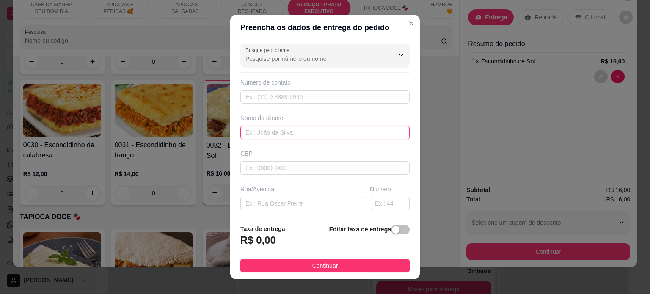
click at [262, 132] on input "text" at bounding box center [324, 133] width 169 height 14
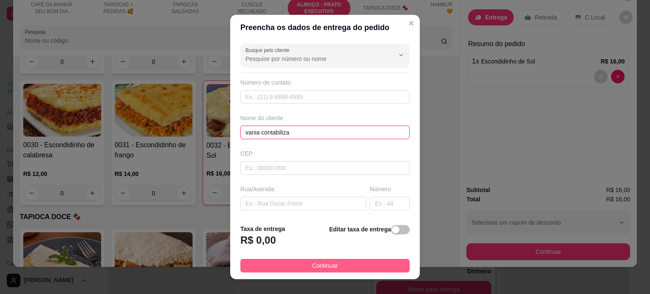
type input "vania contabiliza"
click at [344, 261] on button "Continuar" at bounding box center [324, 266] width 169 height 14
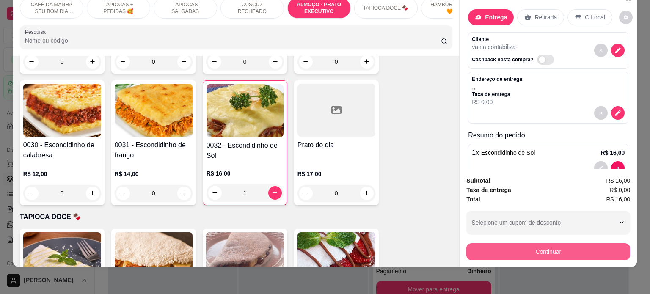
click at [542, 247] on button "Continuar" at bounding box center [548, 251] width 164 height 17
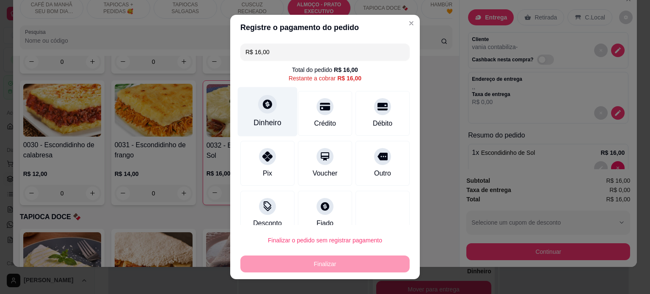
click at [257, 113] on div "Dinheiro" at bounding box center [268, 112] width 60 height 50
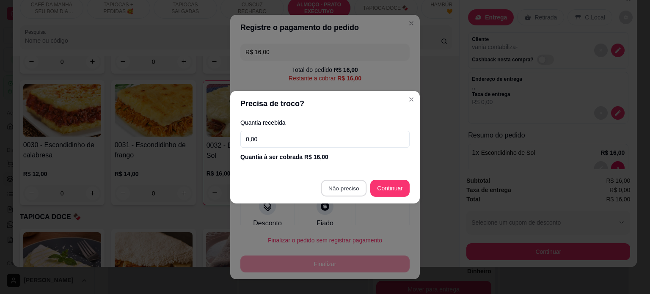
type input "R$ 0,00"
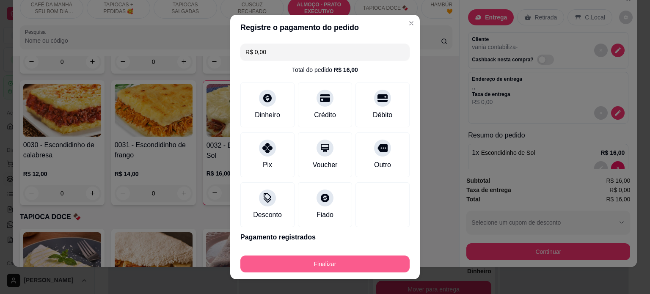
click at [303, 268] on button "Finalizar" at bounding box center [324, 264] width 169 height 17
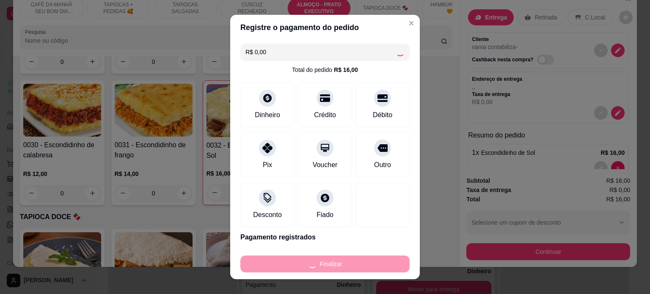
type input "0"
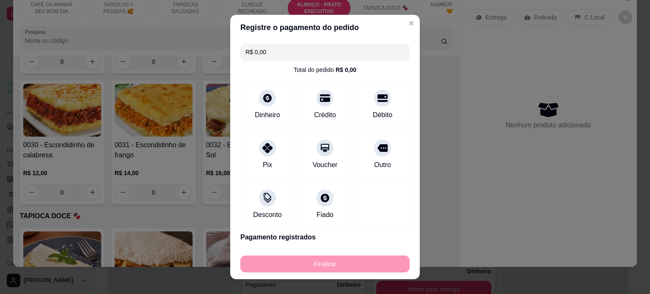
type input "-R$ 16,00"
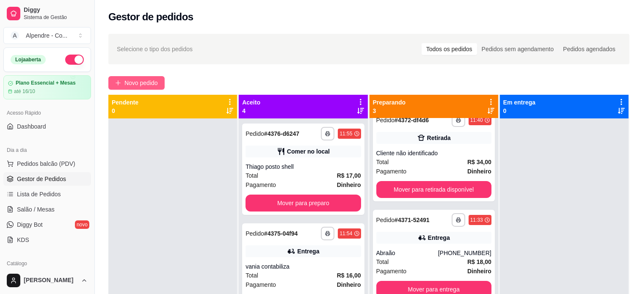
click at [138, 78] on span "Novo pedido" at bounding box center [140, 82] width 33 height 9
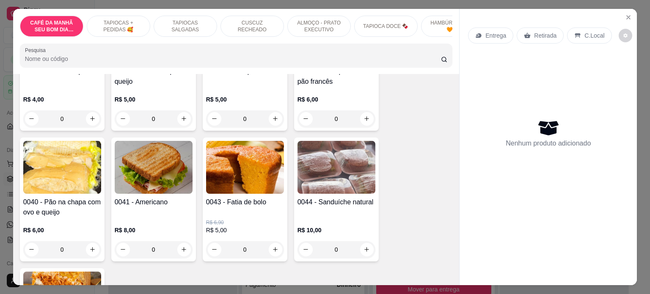
scroll to position [296, 0]
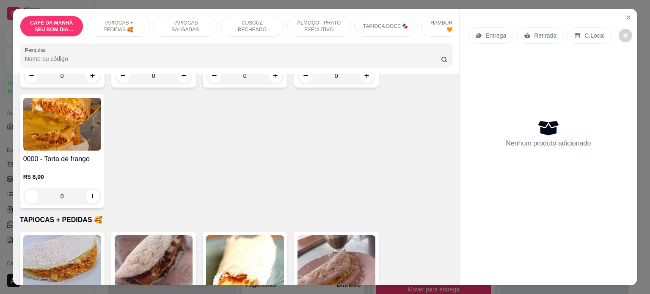
click at [320, 22] on p "ALMOÇO - PRATO EXECUTIVO" at bounding box center [318, 26] width 49 height 14
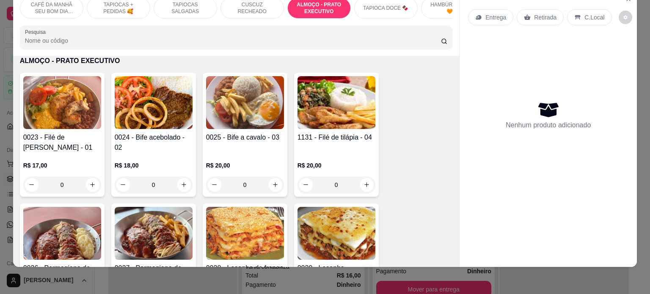
click at [94, 182] on div "0" at bounding box center [62, 184] width 78 height 17
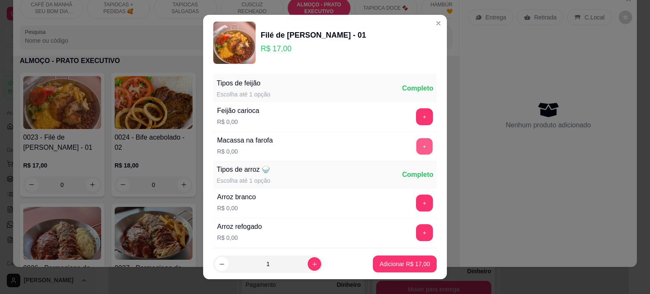
click at [416, 146] on button "+" at bounding box center [424, 146] width 17 height 17
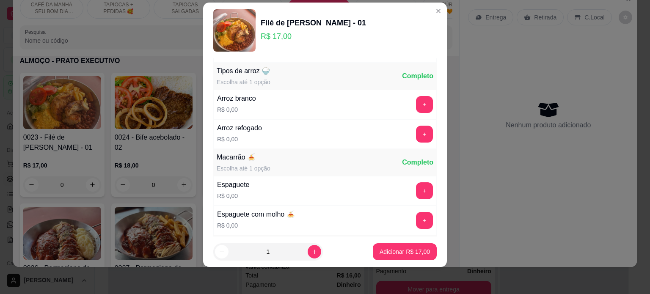
scroll to position [90, 0]
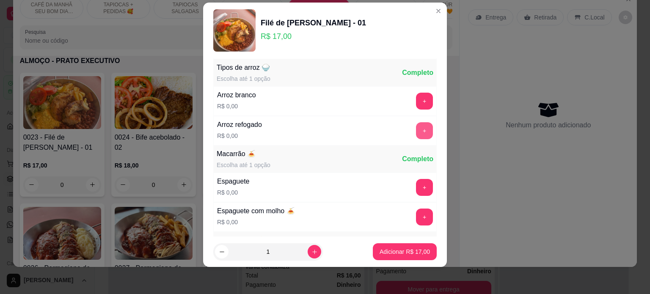
click at [416, 129] on button "+" at bounding box center [424, 130] width 17 height 17
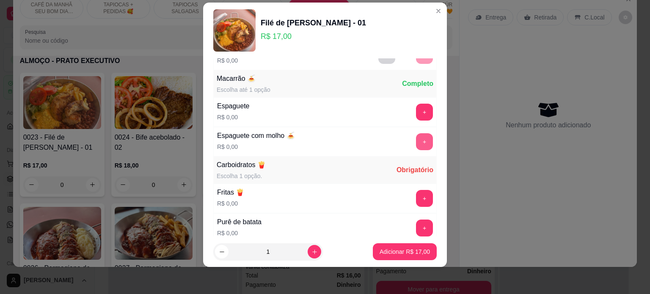
scroll to position [176, 0]
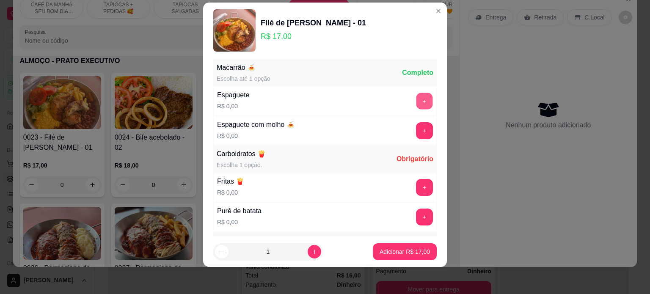
click at [416, 96] on button "+" at bounding box center [424, 101] width 17 height 17
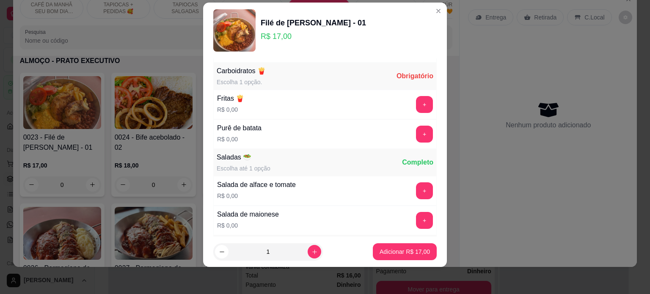
scroll to position [262, 0]
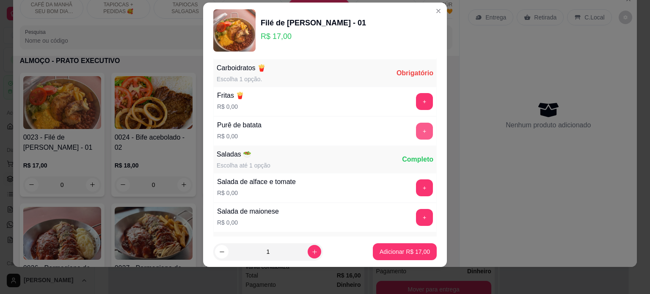
click at [416, 130] on button "+" at bounding box center [424, 131] width 17 height 17
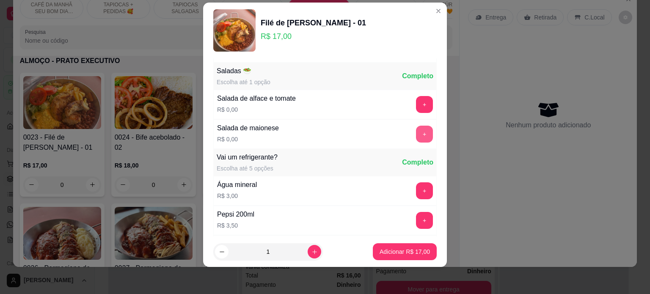
scroll to position [348, 0]
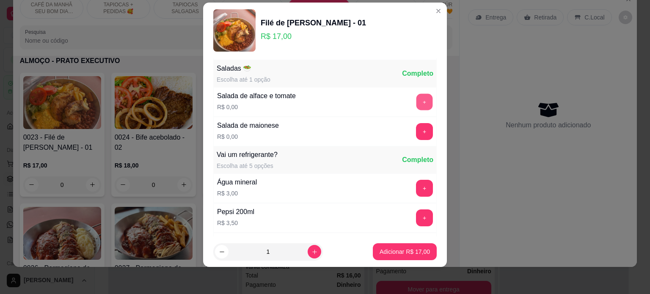
click at [416, 95] on button "+" at bounding box center [424, 102] width 17 height 17
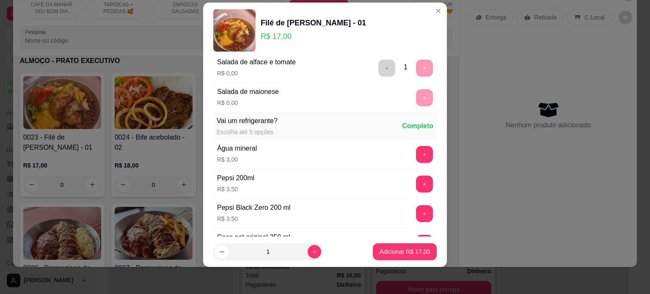
scroll to position [434, 0]
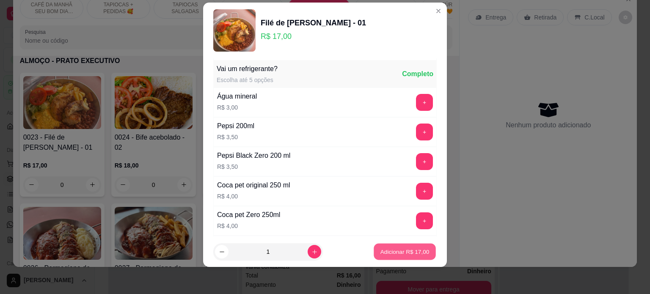
click at [396, 254] on p "Adicionar R$ 17,00" at bounding box center [404, 252] width 49 height 8
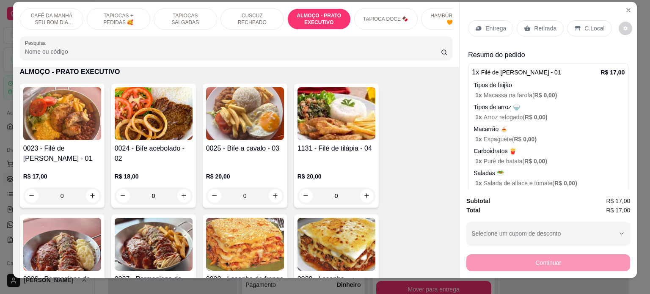
scroll to position [0, 0]
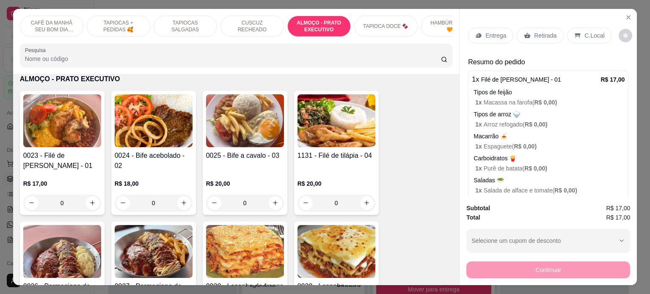
click at [538, 33] on p "Retirada" at bounding box center [545, 35] width 22 height 8
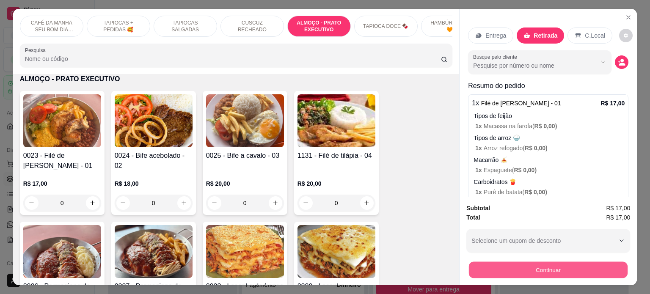
click at [537, 262] on button "Continuar" at bounding box center [548, 270] width 159 height 17
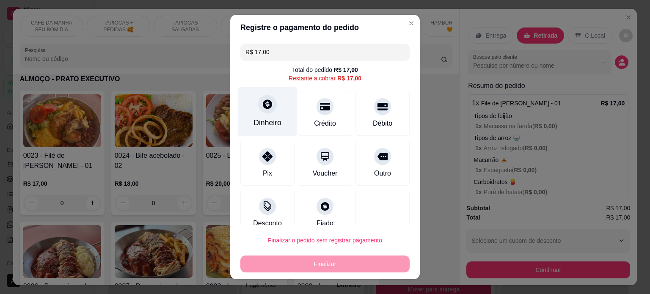
click at [267, 124] on div "Dinheiro" at bounding box center [267, 122] width 28 height 11
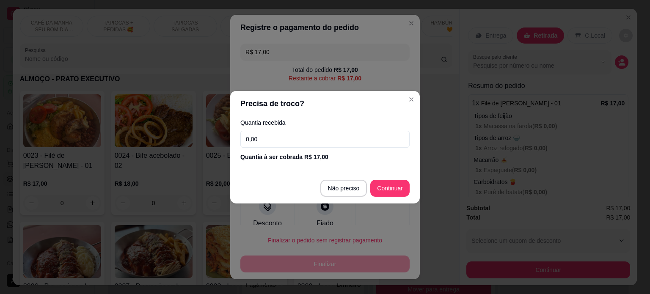
click at [353, 186] on footer "Não preciso Continuar" at bounding box center [325, 188] width 190 height 30
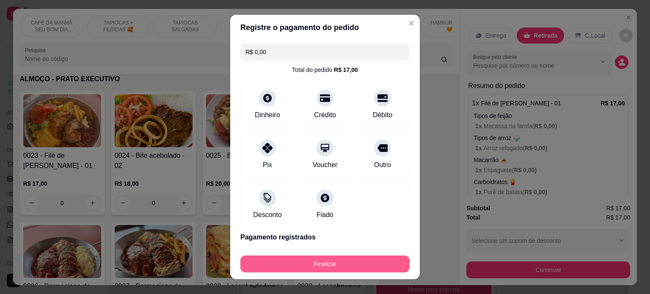
click at [344, 269] on button "Finalizar" at bounding box center [324, 264] width 169 height 17
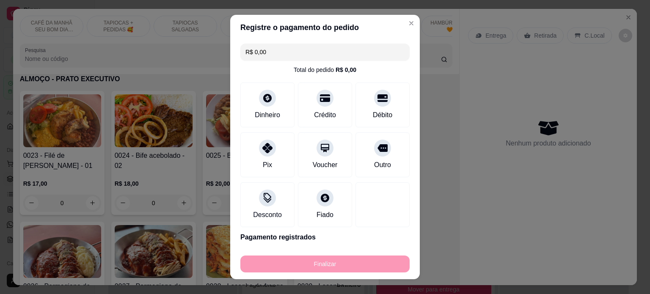
type input "-R$ 17,00"
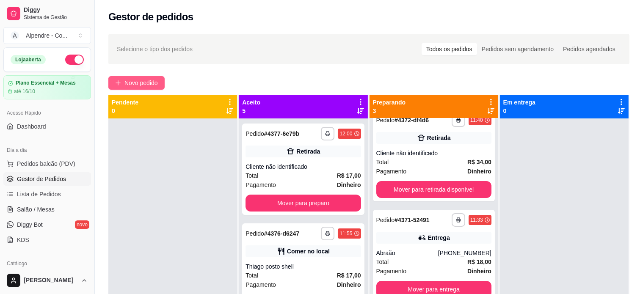
click at [148, 85] on span "Novo pedido" at bounding box center [140, 82] width 33 height 9
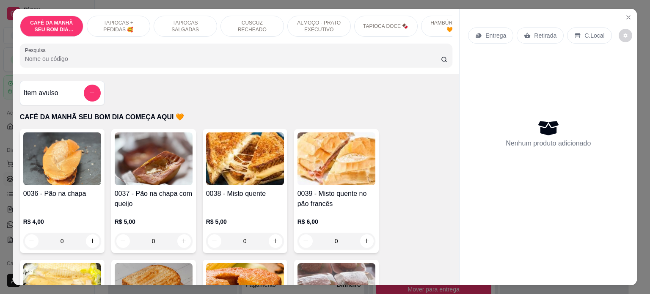
click at [316, 27] on p "ALMOÇO - PRATO EXECUTIVO" at bounding box center [318, 26] width 49 height 14
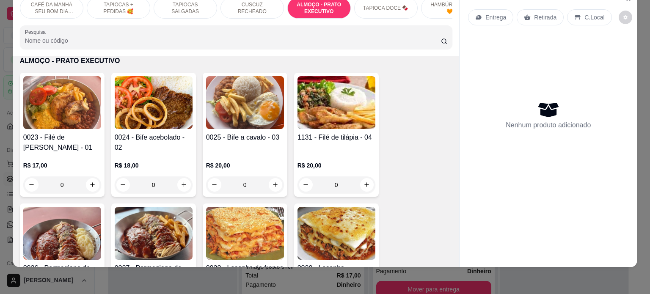
click at [179, 187] on div "0" at bounding box center [154, 184] width 78 height 17
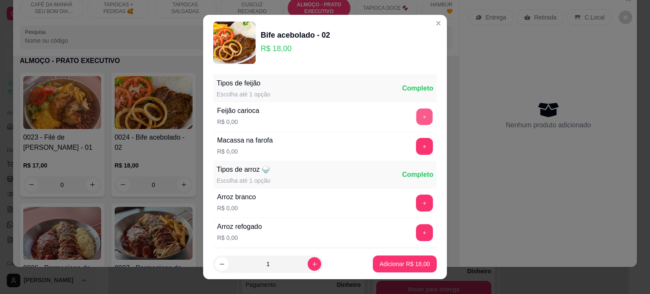
click at [416, 117] on button "+" at bounding box center [424, 116] width 17 height 17
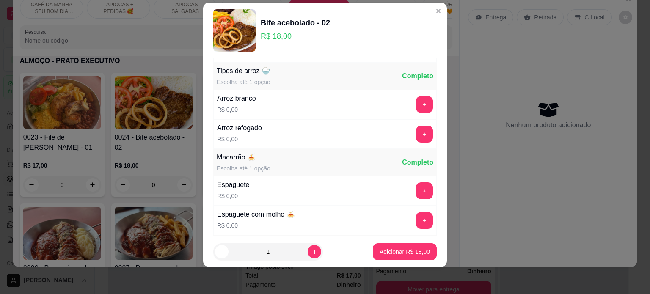
scroll to position [90, 0]
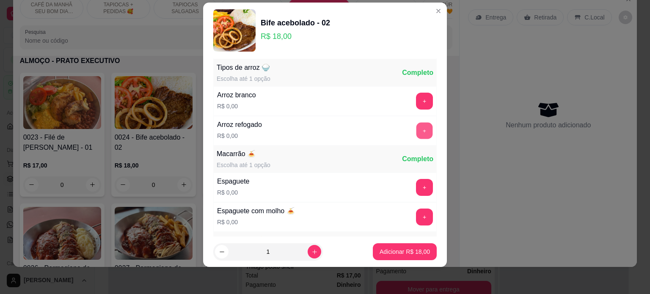
click at [416, 134] on button "+" at bounding box center [424, 130] width 17 height 17
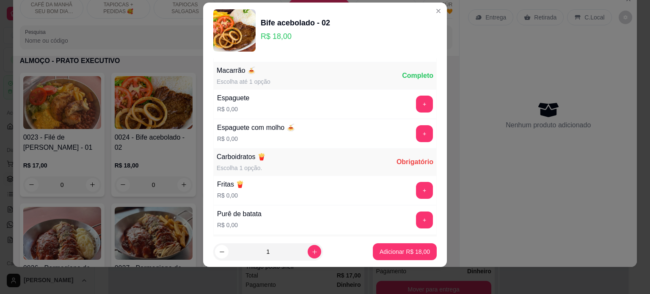
scroll to position [176, 0]
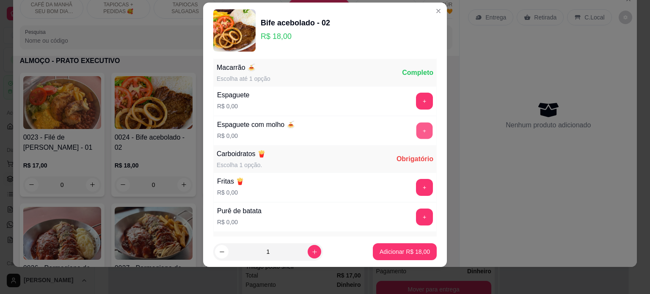
click at [416, 128] on button "+" at bounding box center [424, 130] width 17 height 17
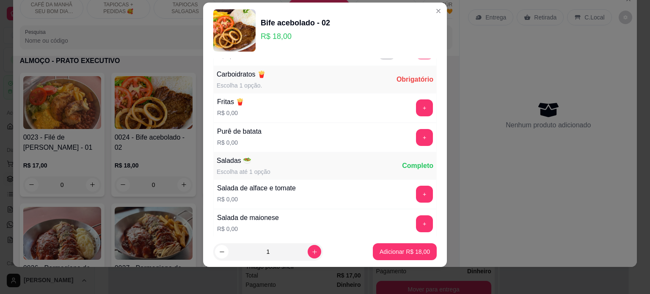
scroll to position [262, 0]
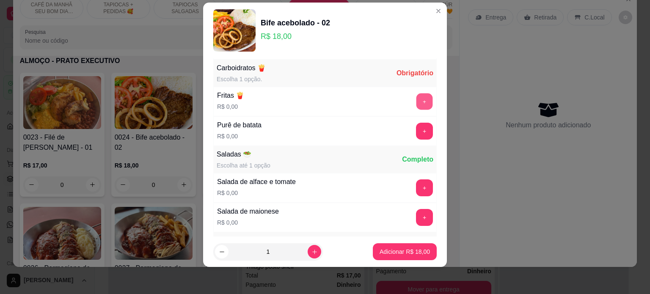
click at [416, 101] on button "+" at bounding box center [424, 101] width 17 height 17
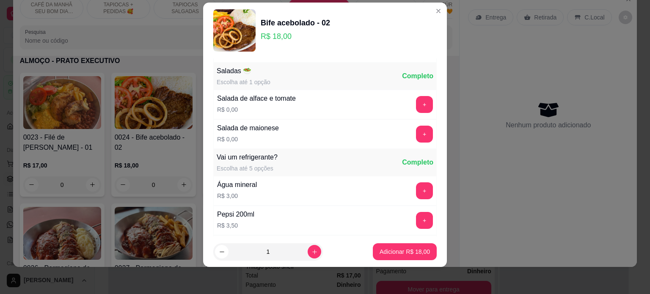
scroll to position [348, 0]
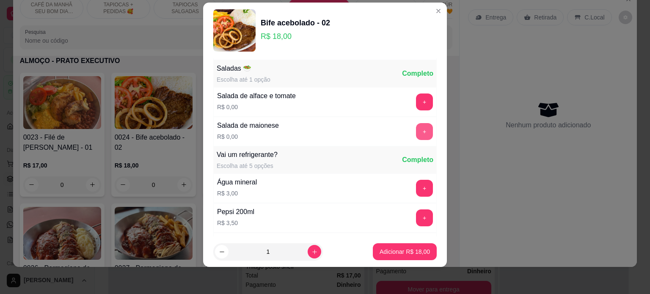
click at [416, 123] on button "+" at bounding box center [424, 131] width 17 height 17
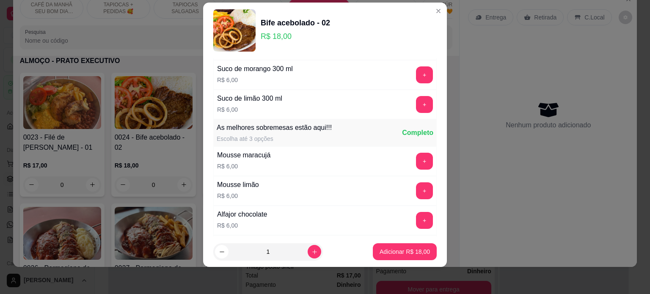
scroll to position [1153, 0]
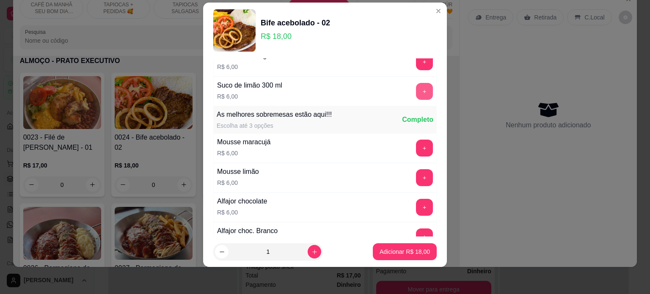
click at [416, 86] on button "+" at bounding box center [424, 91] width 17 height 17
click at [398, 256] on p "Adicionar R$ 30,00" at bounding box center [404, 252] width 49 height 8
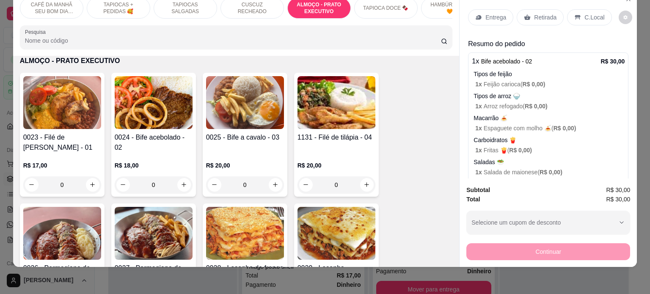
click at [275, 181] on div "0" at bounding box center [245, 184] width 78 height 17
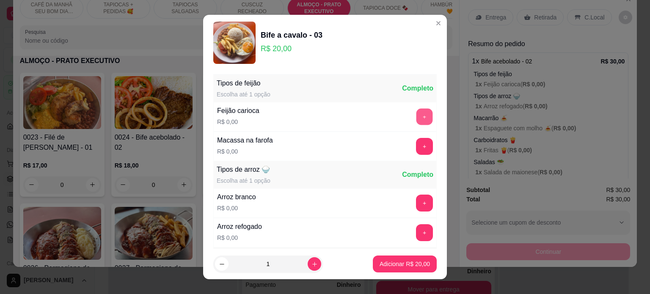
click at [416, 116] on button "+" at bounding box center [424, 116] width 17 height 17
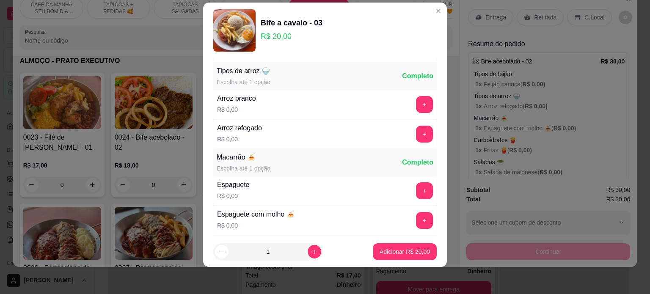
scroll to position [90, 0]
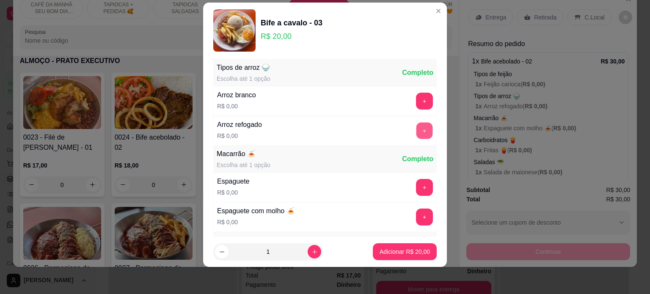
click at [416, 129] on button "+" at bounding box center [424, 130] width 17 height 17
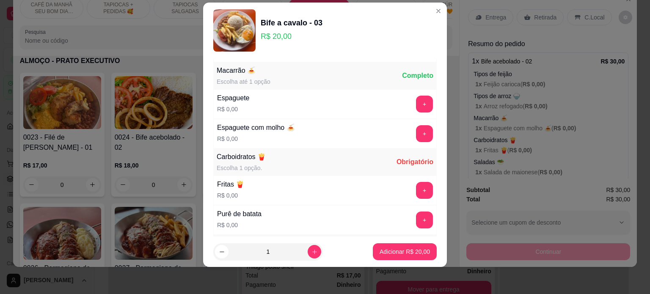
scroll to position [176, 0]
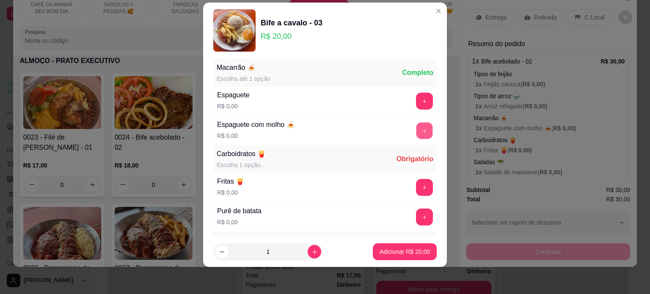
click at [416, 131] on button "+" at bounding box center [424, 130] width 17 height 17
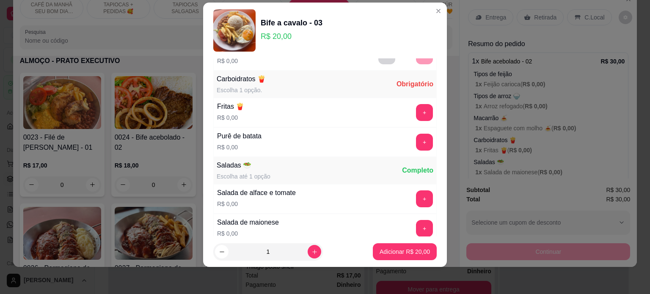
scroll to position [262, 0]
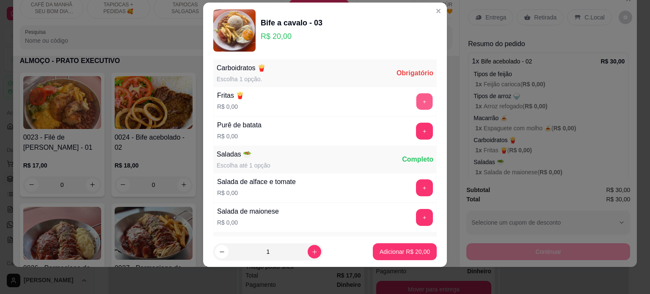
click at [416, 101] on button "+" at bounding box center [424, 101] width 17 height 17
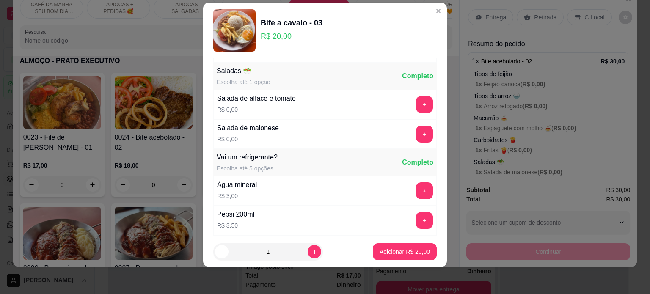
scroll to position [348, 0]
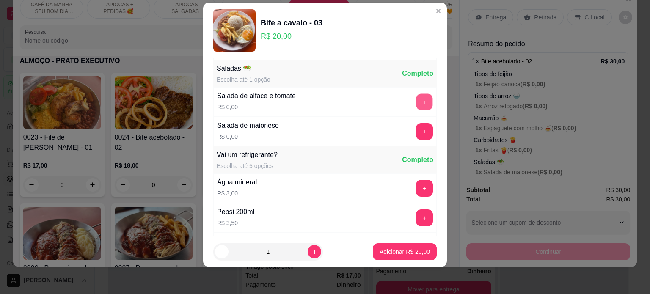
click at [416, 96] on button "+" at bounding box center [424, 102] width 17 height 17
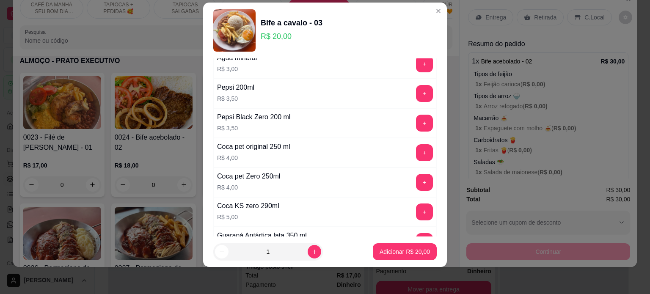
scroll to position [476, 0]
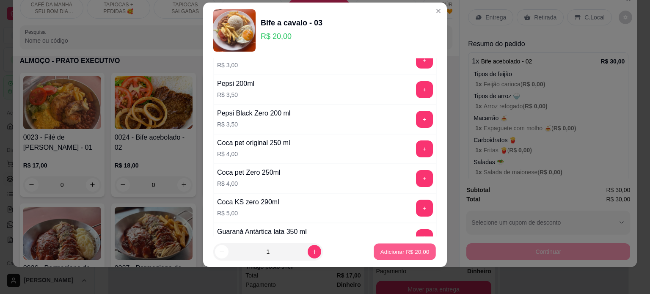
click at [403, 250] on p "Adicionar R$ 20,00" at bounding box center [404, 252] width 49 height 8
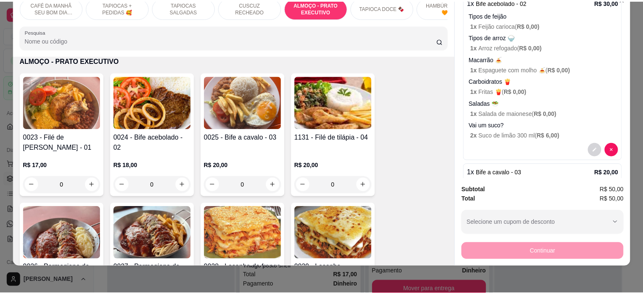
scroll to position [0, 0]
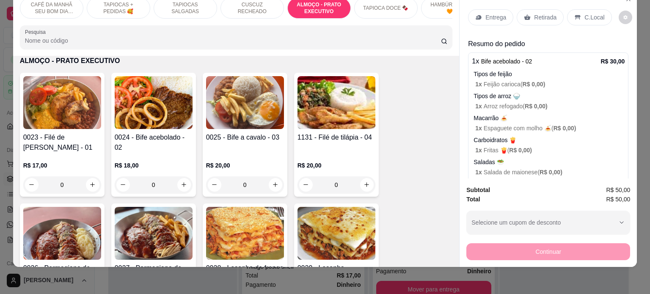
click at [590, 16] on div "C.Local" at bounding box center [589, 17] width 44 height 16
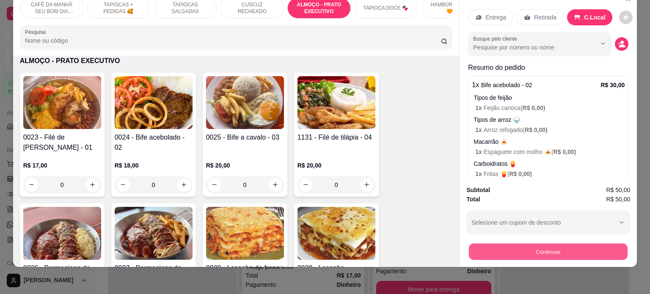
click at [535, 247] on button "Continuar" at bounding box center [548, 252] width 159 height 17
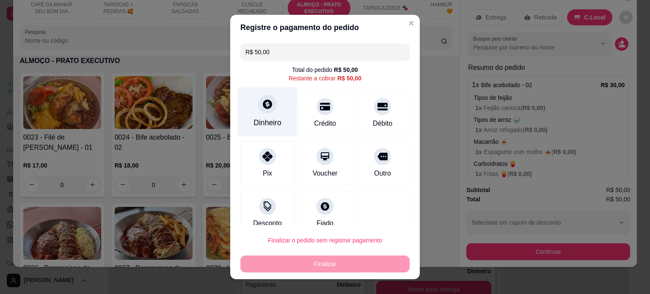
click at [269, 119] on div "Dinheiro" at bounding box center [267, 122] width 28 height 11
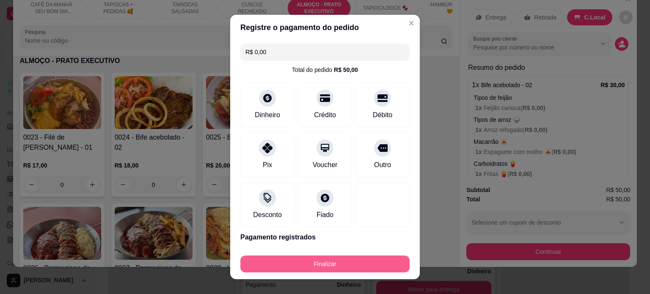
click at [327, 264] on button "Finalizar" at bounding box center [324, 264] width 169 height 17
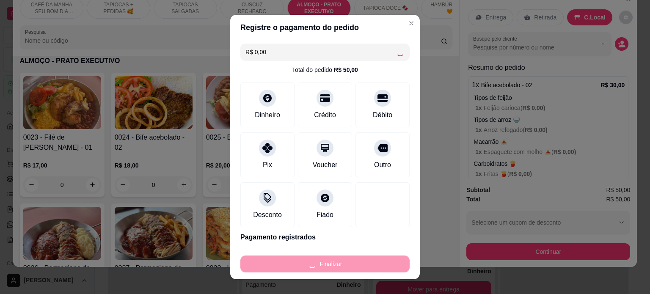
type input "-R$ 50,00"
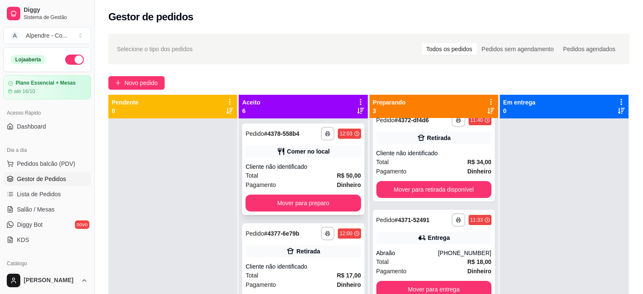
click at [322, 172] on div "Total R$ 50,00" at bounding box center [302, 175] width 115 height 9
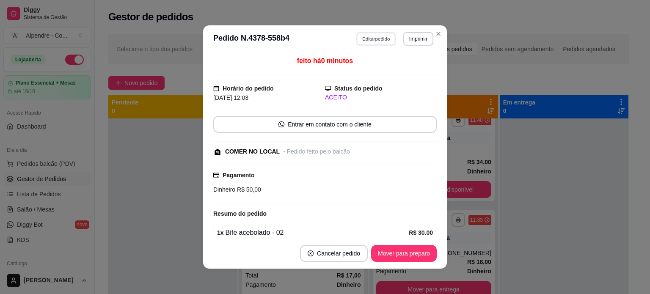
click at [378, 44] on button "Editar pedido" at bounding box center [376, 38] width 39 height 13
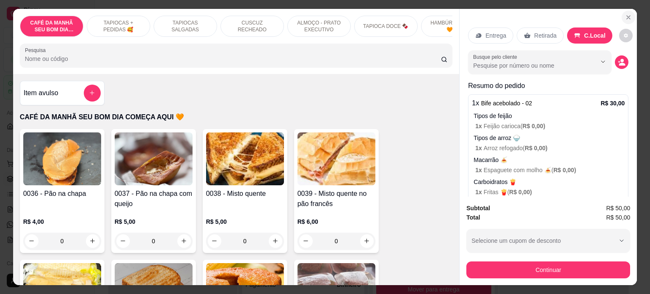
click at [625, 14] on icon "Close" at bounding box center [628, 17] width 7 height 7
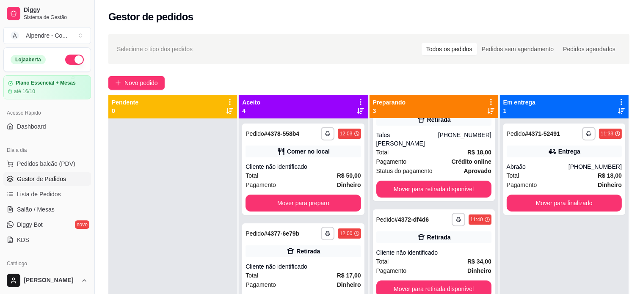
scroll to position [23, 0]
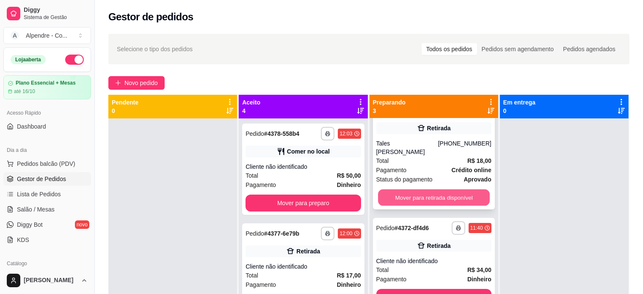
click at [415, 190] on button "Mover para retirada disponível" at bounding box center [434, 198] width 112 height 17
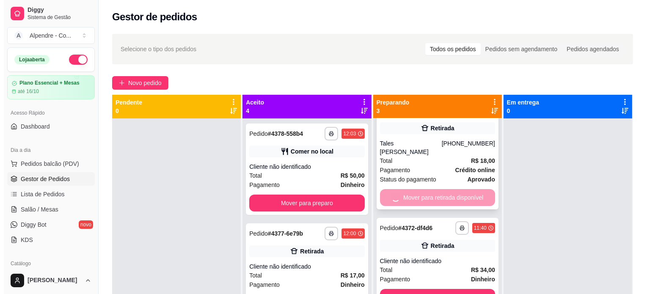
scroll to position [0, 0]
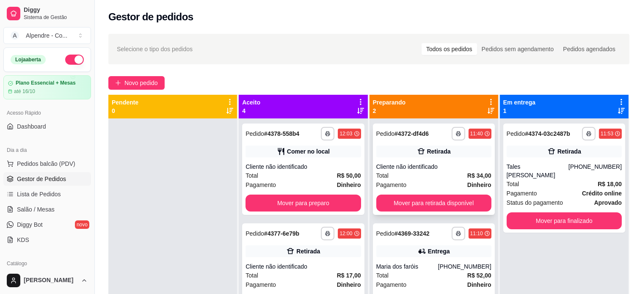
click at [421, 174] on div "Total R$ 34,00" at bounding box center [433, 175] width 115 height 9
click at [435, 201] on button "Mover para retirada disponível" at bounding box center [433, 203] width 115 height 17
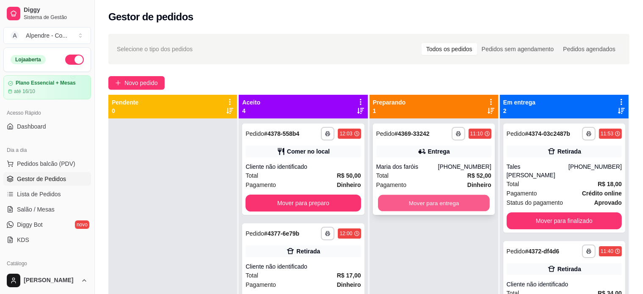
click at [426, 208] on button "Mover para entrega" at bounding box center [434, 203] width 112 height 17
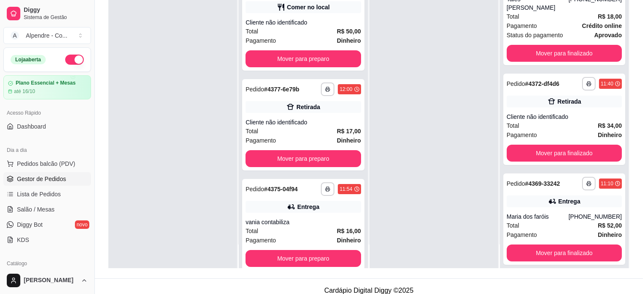
scroll to position [129, 0]
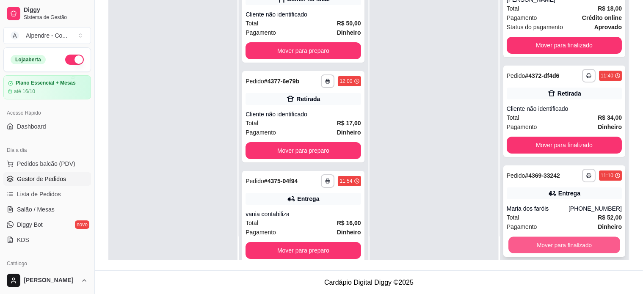
click at [526, 237] on button "Mover para finalizado" at bounding box center [564, 245] width 112 height 17
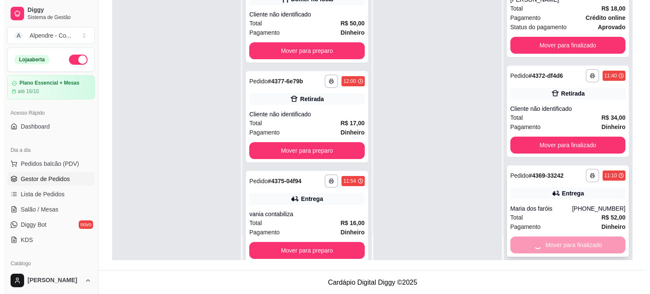
scroll to position [0, 0]
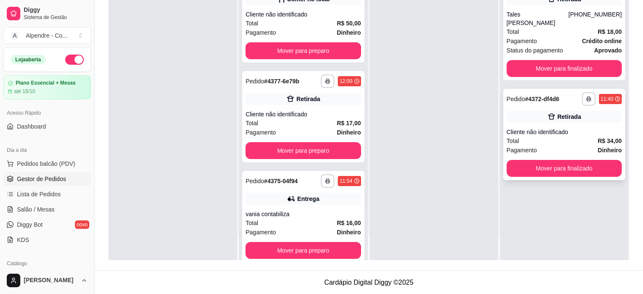
click at [533, 136] on div "Total R$ 34,00" at bounding box center [563, 140] width 115 height 9
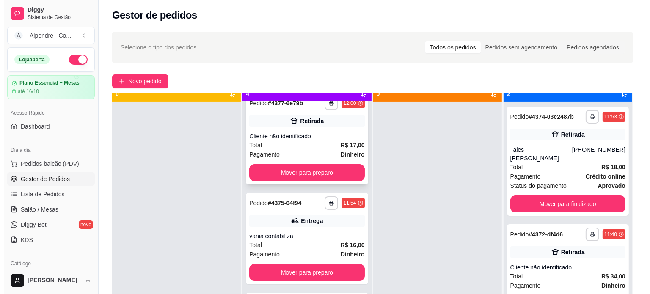
scroll to position [24, 0]
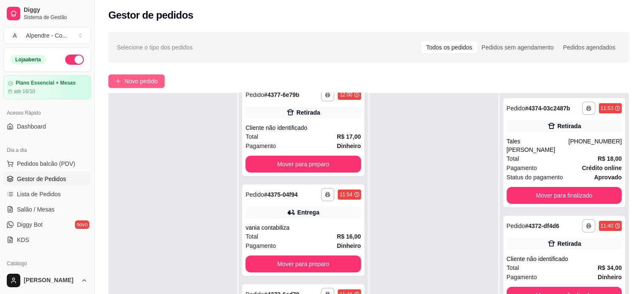
click at [131, 79] on span "Novo pedido" at bounding box center [140, 81] width 33 height 9
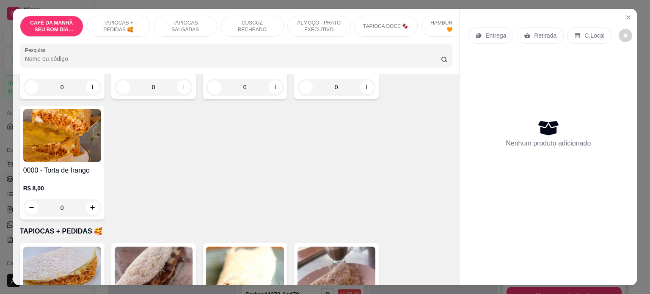
scroll to position [296, 0]
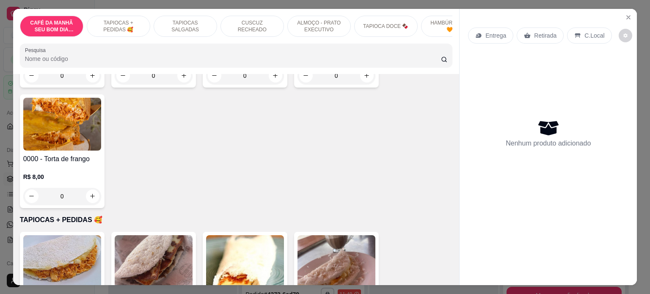
click at [85, 199] on div "0" at bounding box center [62, 196] width 78 height 17
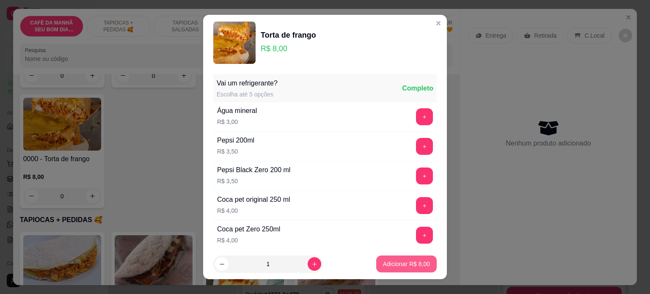
click at [395, 266] on p "Adicionar R$ 8,00" at bounding box center [406, 264] width 47 height 8
type input "1"
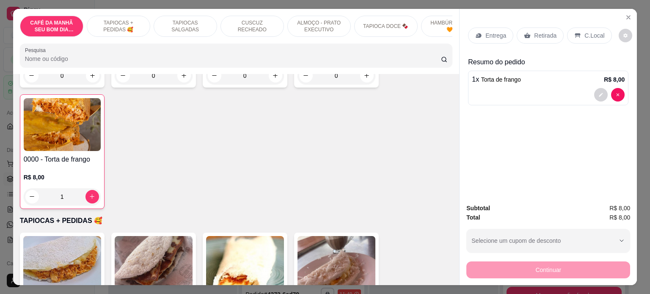
click at [486, 31] on p "Entrega" at bounding box center [495, 35] width 21 height 8
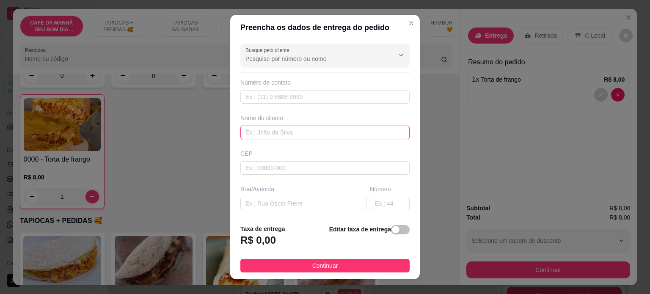
click at [271, 135] on input "text" at bounding box center [324, 133] width 169 height 14
paste input "Controle interno, mariana"
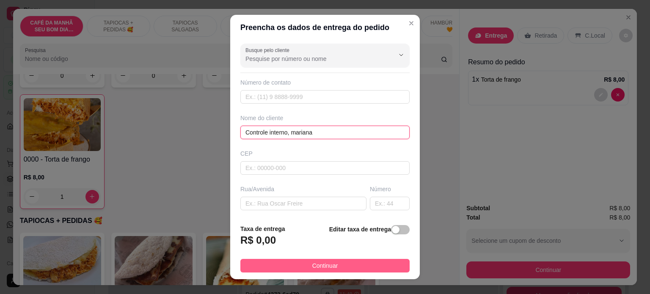
type input "Controle interno, mariana"
click at [316, 270] on span "Continuar" at bounding box center [325, 265] width 26 height 9
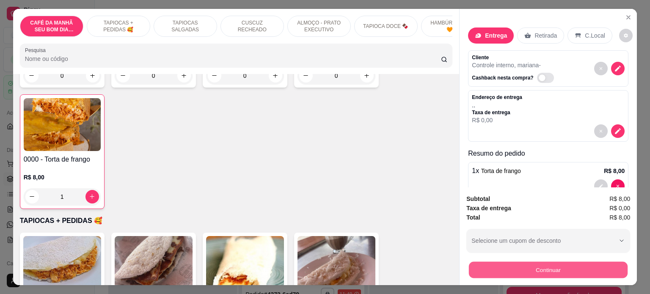
click at [536, 262] on button "Continuar" at bounding box center [548, 270] width 159 height 17
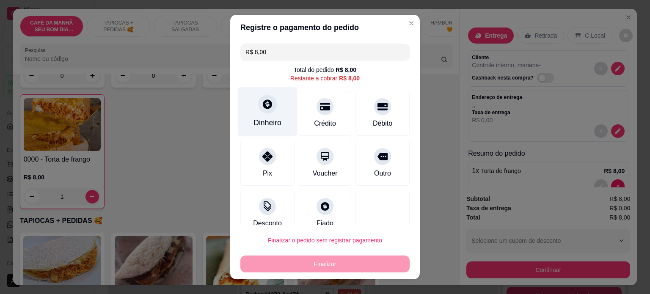
click at [272, 118] on div "Dinheiro" at bounding box center [268, 112] width 60 height 50
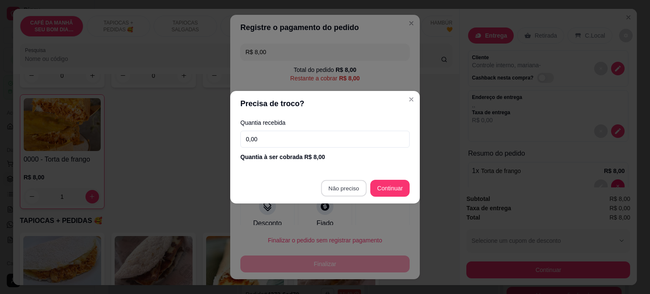
type input "R$ 0,00"
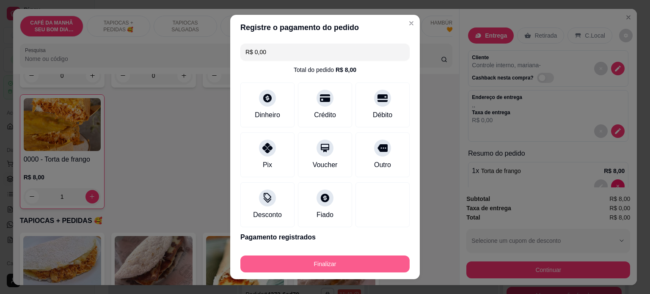
click at [346, 268] on button "Finalizar" at bounding box center [324, 264] width 169 height 17
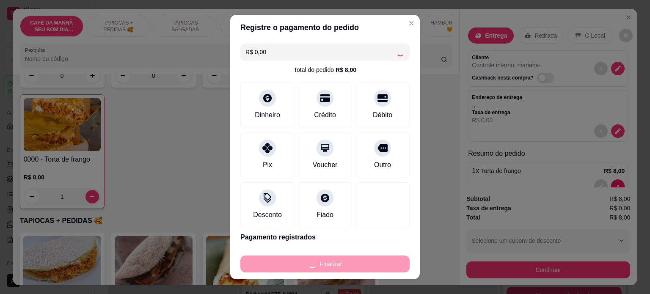
scroll to position [213, 0]
type input "0"
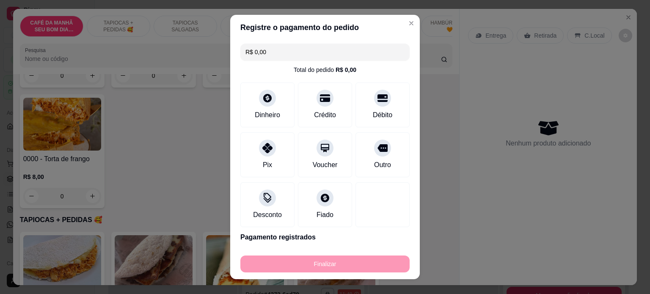
type input "-R$ 8,00"
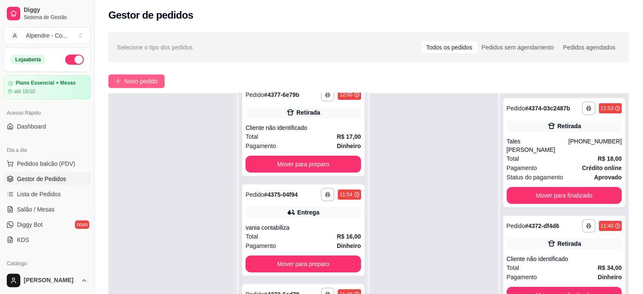
click at [142, 77] on span "Novo pedido" at bounding box center [140, 81] width 33 height 9
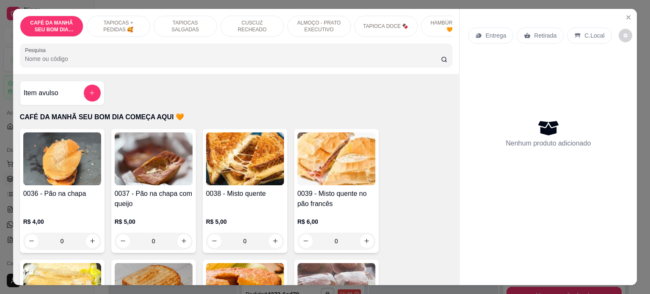
click at [385, 24] on p "TAPIOCA DOCE 🍫" at bounding box center [385, 26] width 45 height 7
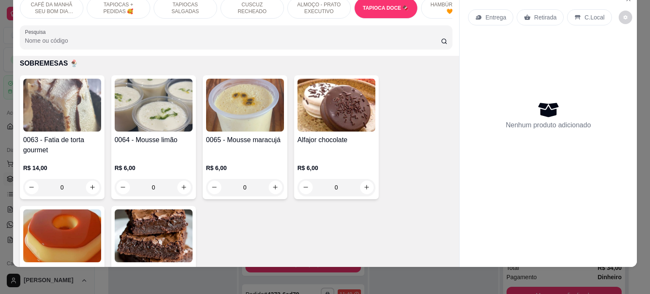
scroll to position [2939, 0]
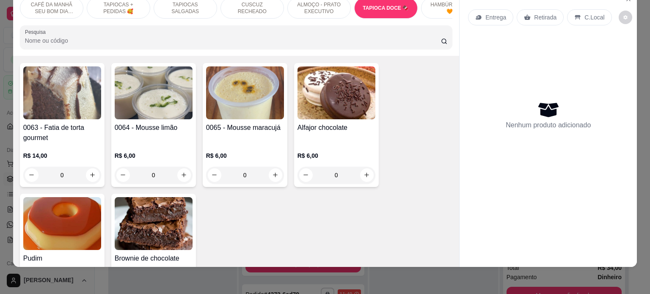
click at [274, 174] on div "0" at bounding box center [245, 175] width 78 height 17
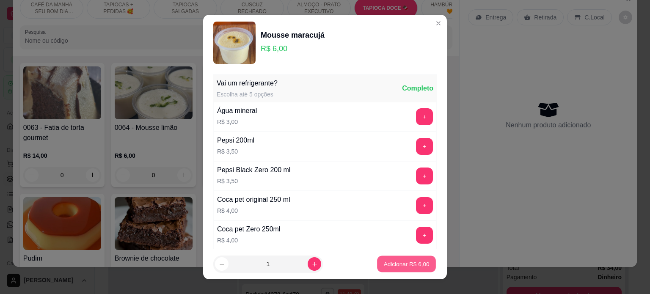
click at [388, 264] on p "Adicionar R$ 6,00" at bounding box center [406, 264] width 46 height 8
type input "1"
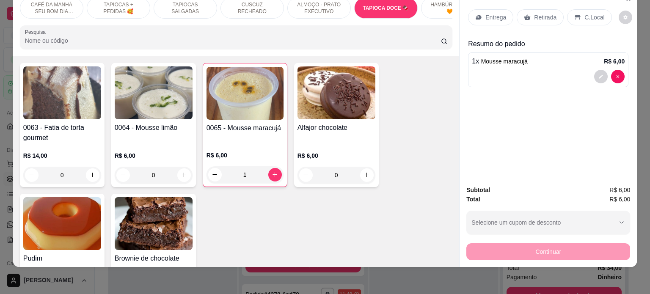
click at [536, 13] on p "Retirada" at bounding box center [545, 17] width 22 height 8
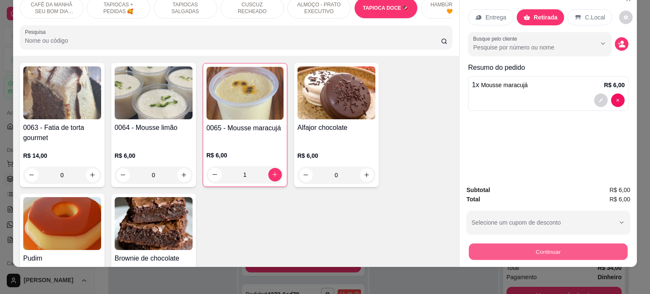
click at [564, 244] on button "Continuar" at bounding box center [548, 252] width 159 height 17
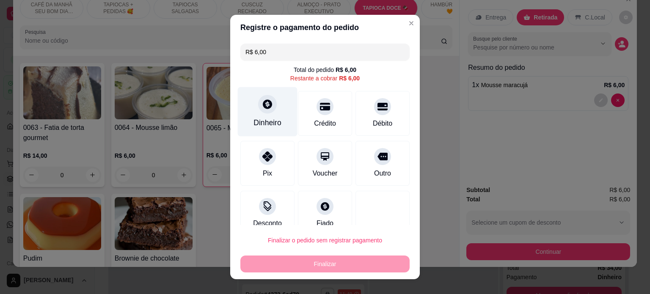
click at [265, 111] on div at bounding box center [267, 104] width 19 height 19
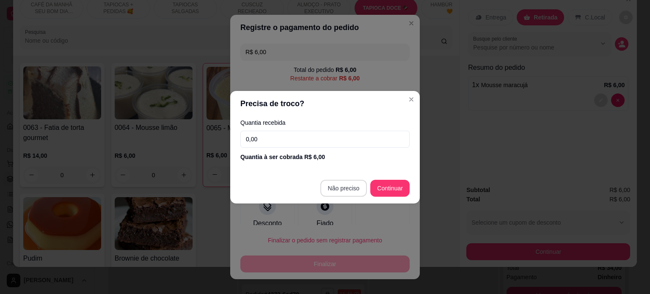
type input "R$ 0,00"
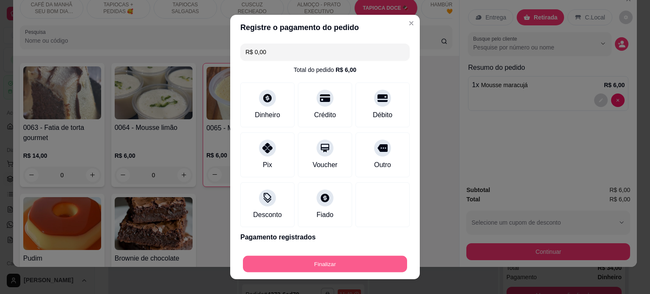
click at [330, 265] on button "Finalizar" at bounding box center [325, 264] width 164 height 17
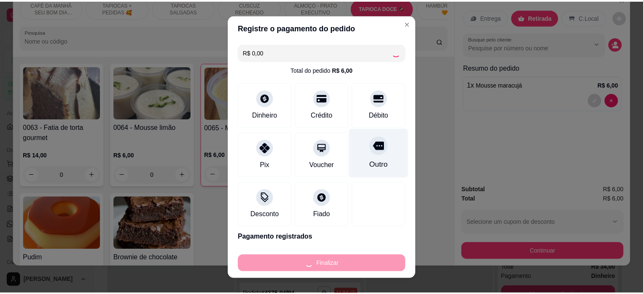
scroll to position [313, 0]
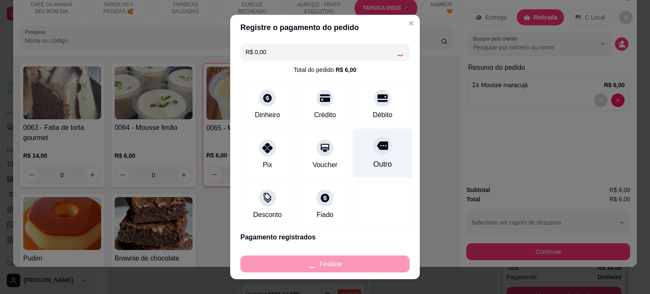
type input "0"
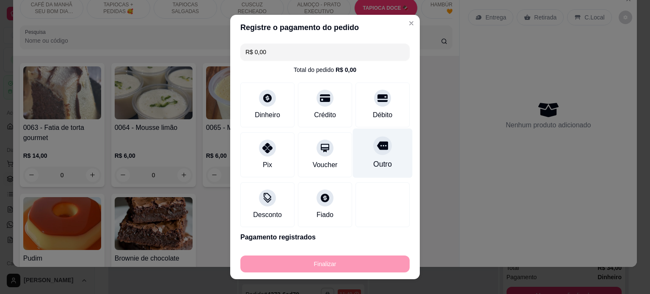
type input "-R$ 6,00"
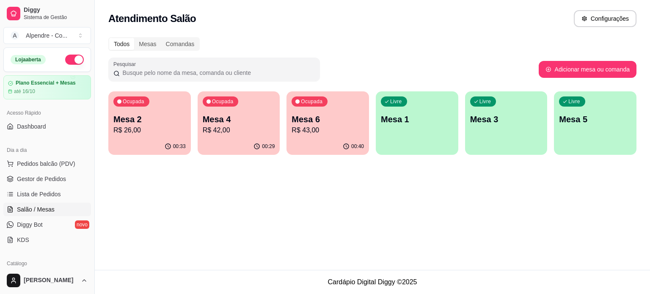
click at [333, 122] on p "Mesa 6" at bounding box center [328, 119] width 72 height 12
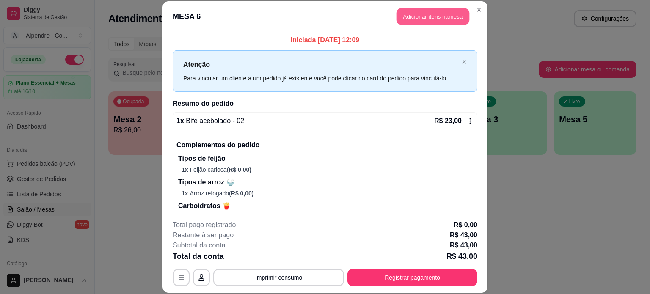
click at [421, 19] on button "Adicionar itens na mesa" at bounding box center [432, 16] width 73 height 17
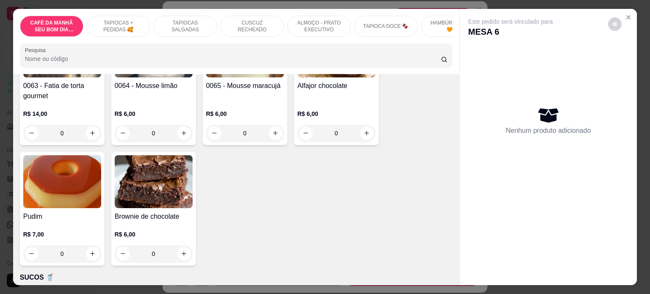
scroll to position [3004, 0]
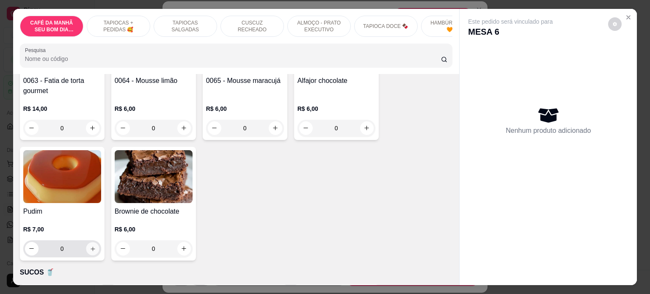
click at [90, 251] on icon "increase-product-quantity" at bounding box center [92, 249] width 6 height 6
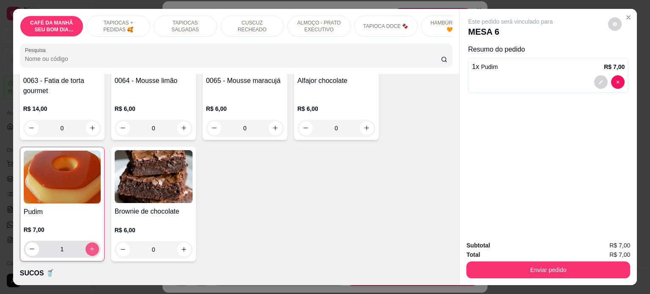
click at [90, 251] on icon "increase-product-quantity" at bounding box center [92, 249] width 6 height 6
type input "2"
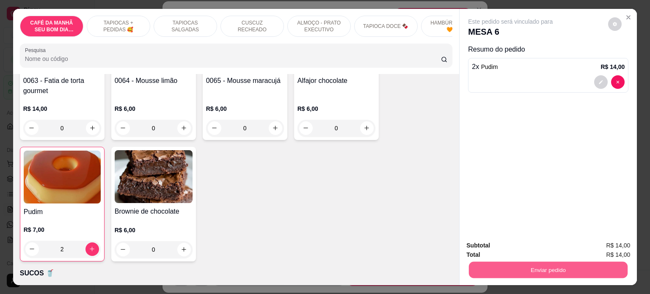
click at [508, 262] on button "Enviar pedido" at bounding box center [548, 270] width 159 height 17
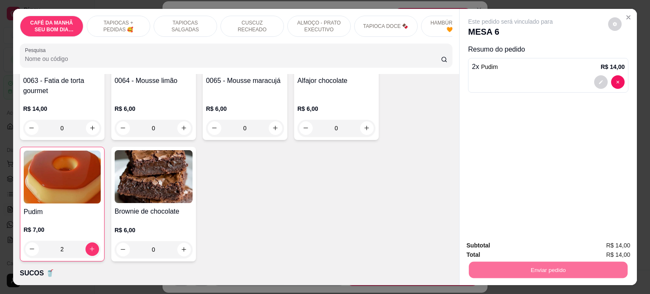
click at [546, 245] on button "Não registrar e enviar pedido" at bounding box center [519, 246] width 85 height 16
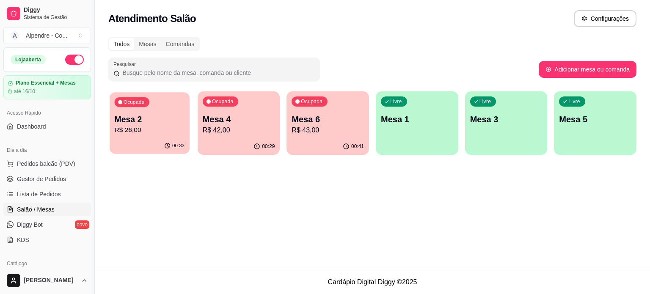
click at [140, 126] on p "R$ 26,00" at bounding box center [150, 130] width 70 height 10
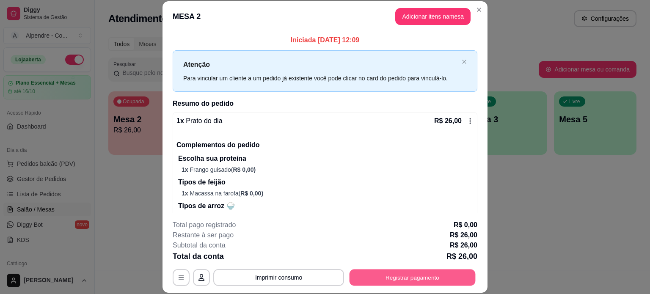
click at [402, 278] on button "Registrar pagamento" at bounding box center [412, 277] width 126 height 17
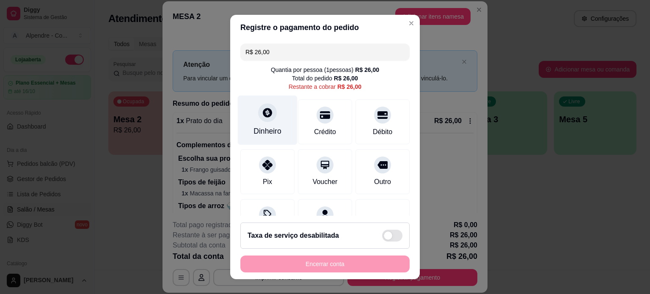
click at [274, 123] on div "Dinheiro" at bounding box center [268, 120] width 60 height 50
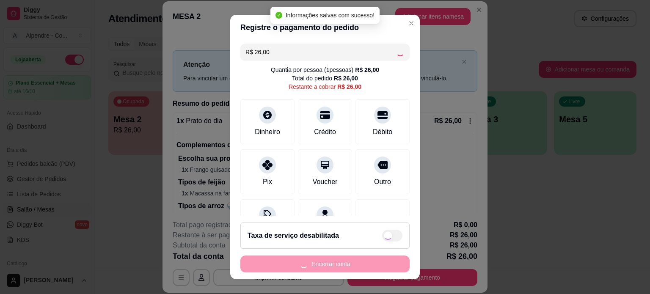
type input "R$ 0,00"
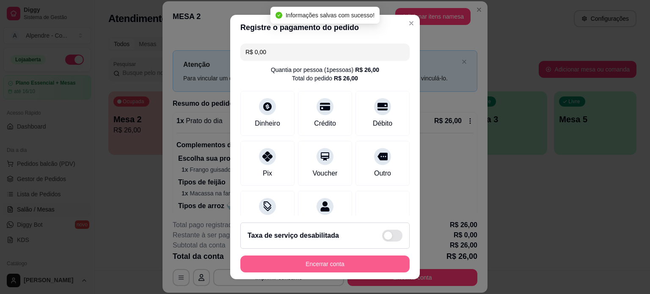
click at [325, 266] on button "Encerrar conta" at bounding box center [324, 264] width 169 height 17
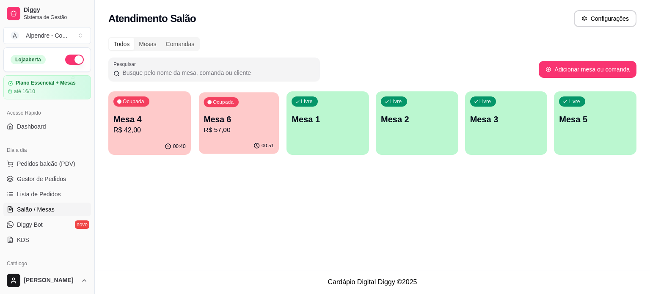
click at [248, 122] on p "Mesa 6" at bounding box center [239, 119] width 70 height 11
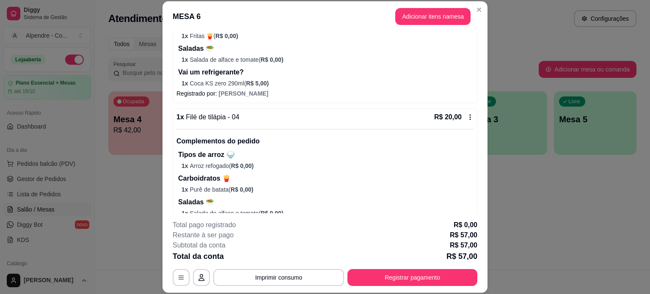
scroll to position [196, 0]
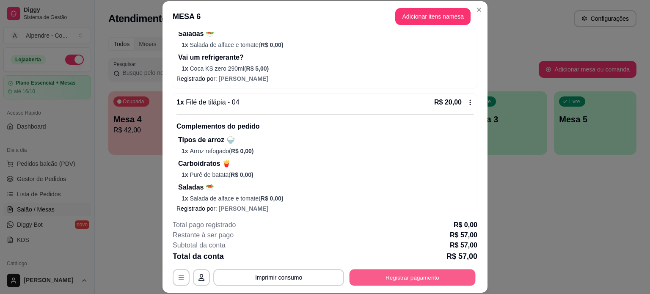
click at [382, 273] on button "Registrar pagamento" at bounding box center [412, 277] width 126 height 17
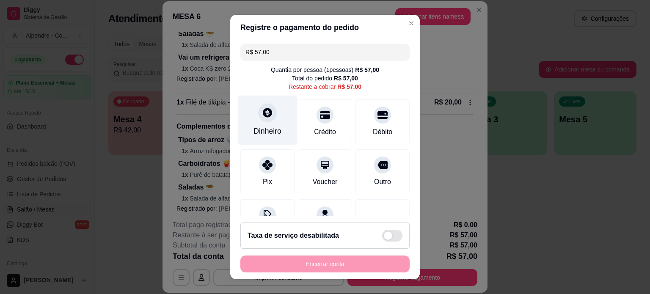
click at [270, 130] on div "Dinheiro" at bounding box center [267, 131] width 28 height 11
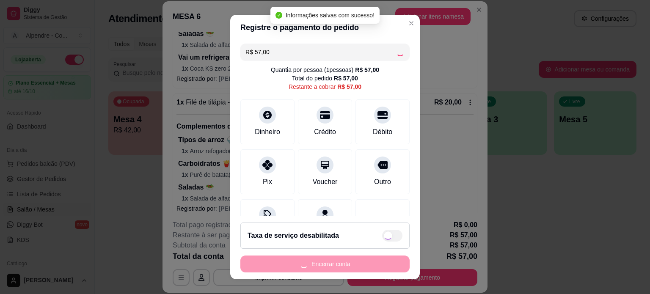
type input "R$ 0,00"
click at [341, 269] on div "Encerrar conta" at bounding box center [324, 264] width 169 height 17
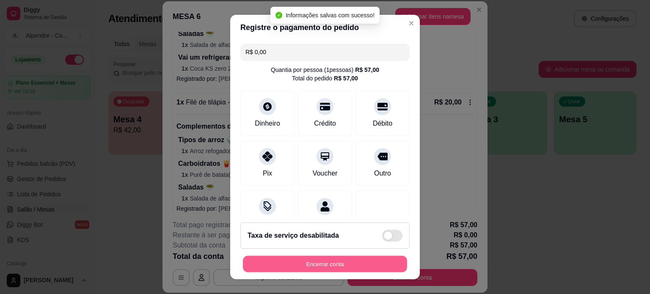
click at [341, 268] on button "Encerrar conta" at bounding box center [325, 264] width 164 height 17
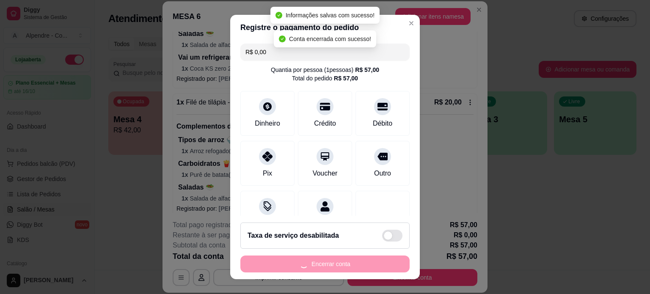
scroll to position [0, 0]
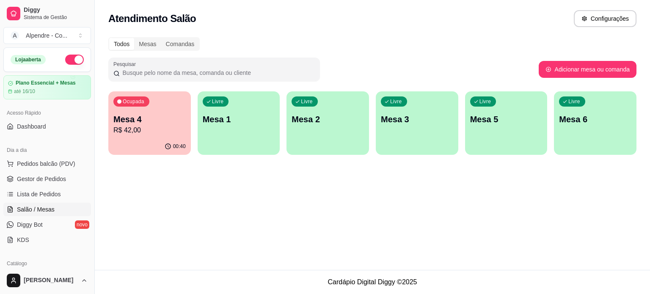
click at [157, 113] on div "Ocupada Mesa 4 R$ 42,00" at bounding box center [149, 114] width 83 height 47
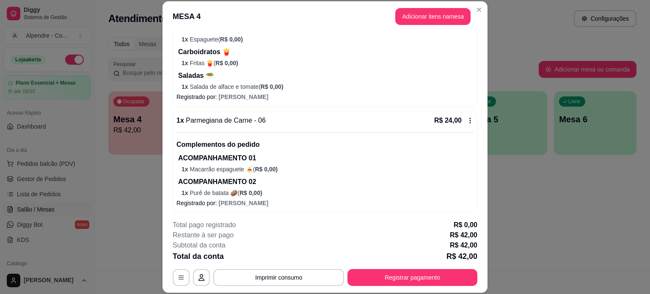
scroll to position [180, 0]
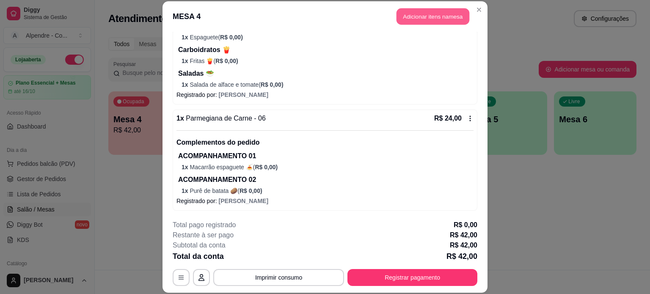
click at [425, 23] on button "Adicionar itens na mesa" at bounding box center [432, 16] width 73 height 17
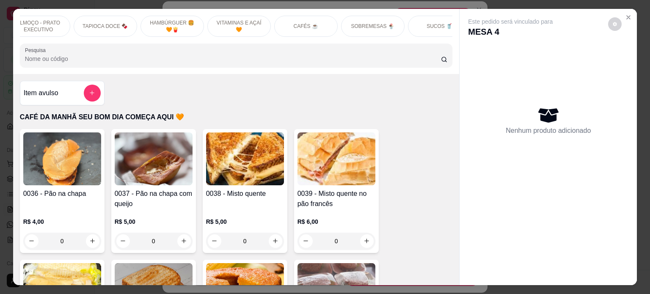
scroll to position [0, 299]
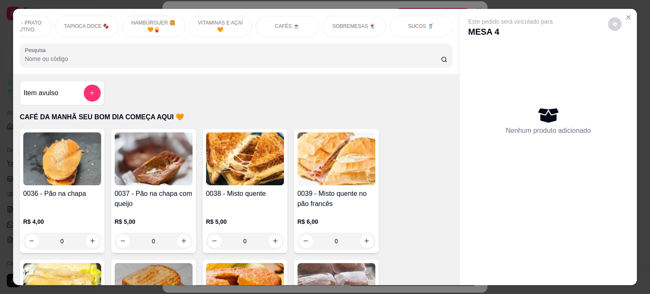
click at [416, 16] on div "SUCOS 🥤" at bounding box center [420, 26] width 63 height 21
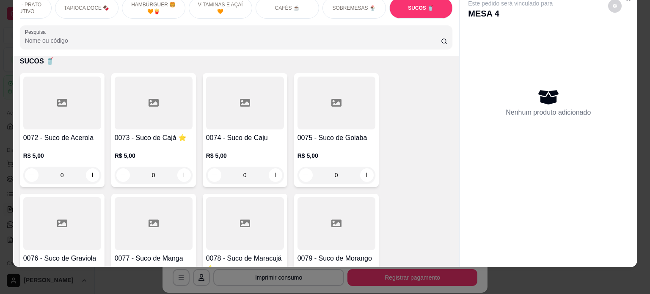
scroll to position [3239, 0]
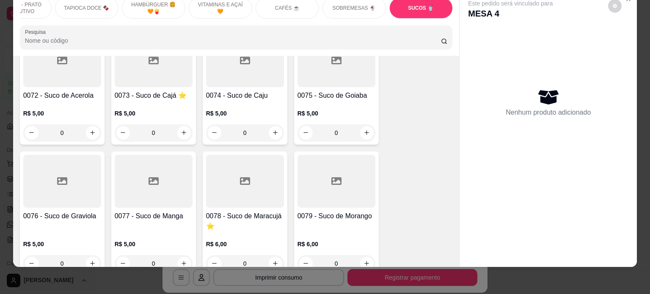
click at [367, 133] on div "0" at bounding box center [336, 132] width 78 height 17
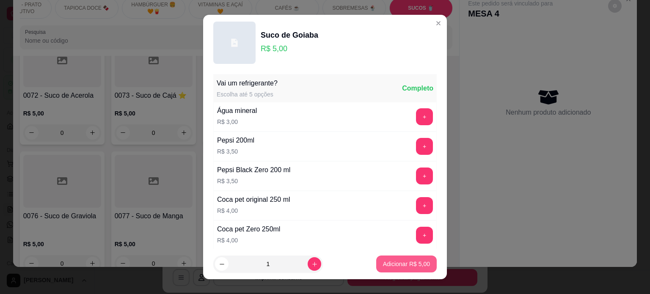
click at [408, 259] on button "Adicionar R$ 5,00" at bounding box center [406, 264] width 61 height 17
type input "1"
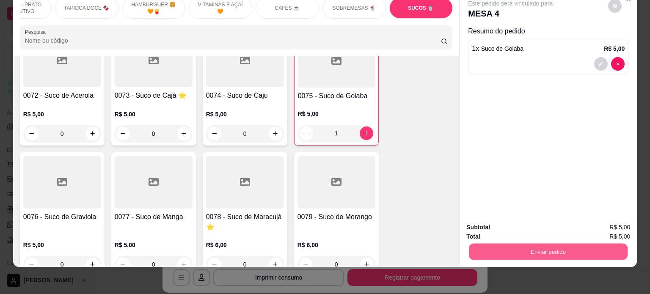
click at [527, 244] on button "Enviar pedido" at bounding box center [548, 252] width 159 height 17
click at [506, 226] on button "Não registrar e enviar pedido" at bounding box center [519, 224] width 85 height 16
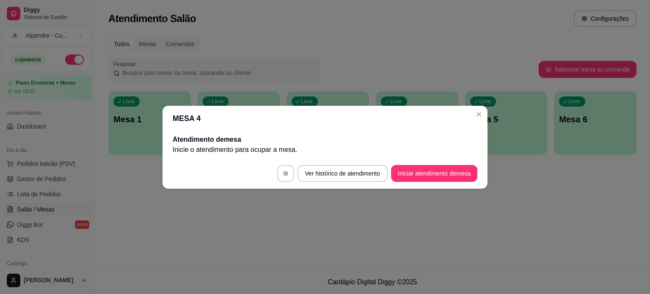
scroll to position [0, 0]
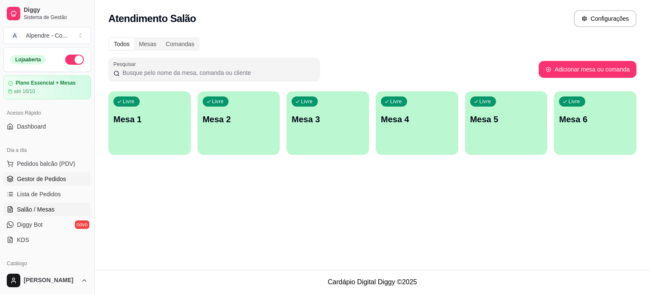
click at [53, 176] on span "Gestor de Pedidos" at bounding box center [41, 179] width 49 height 8
